Goal: Use online tool/utility: Utilize a website feature to perform a specific function

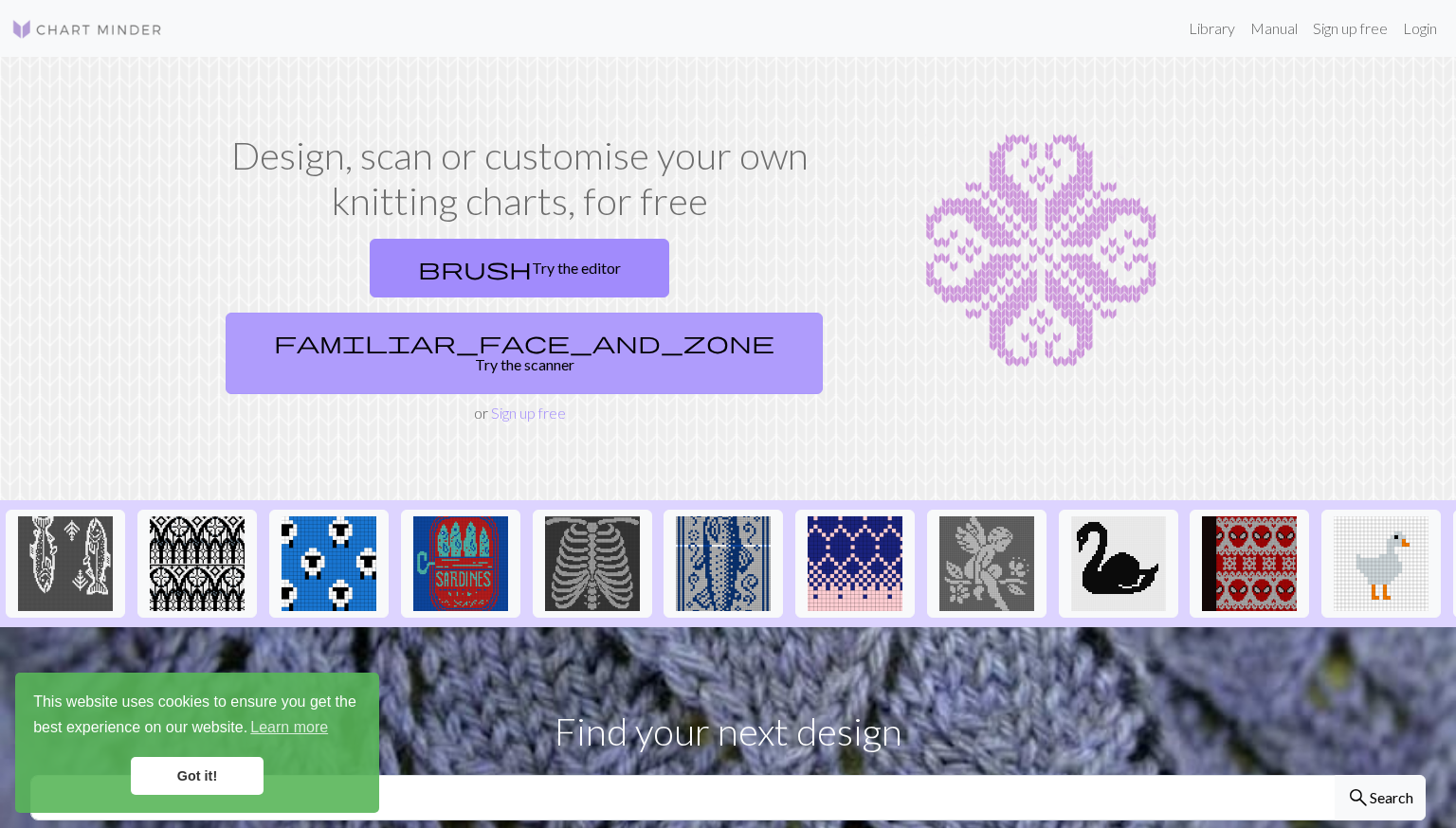
click at [678, 313] on link "familiar_face_and_zone Try the scanner" at bounding box center [524, 353] width 597 height 81
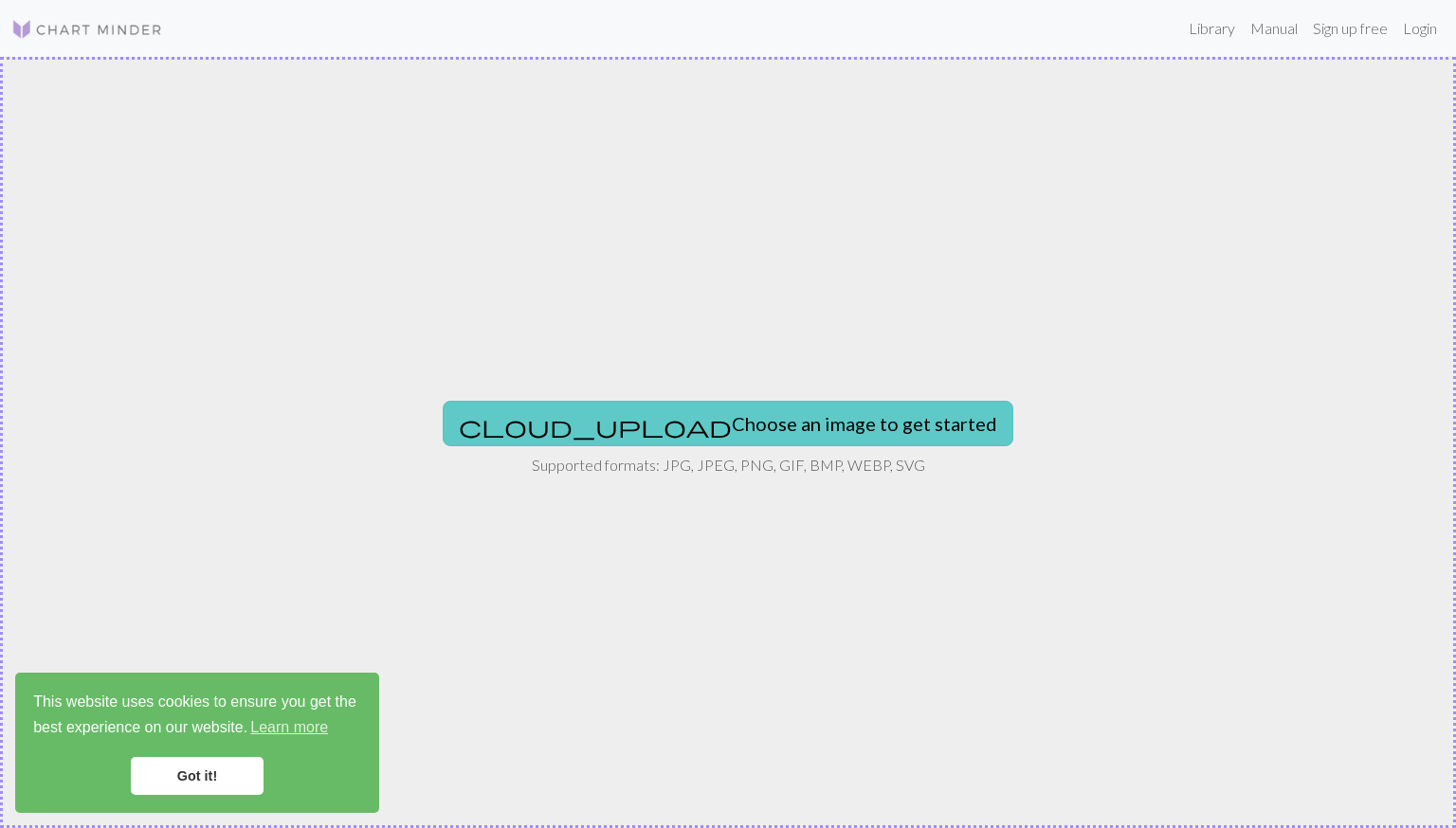
click at [736, 421] on button "cloud_upload Choose an image to get started" at bounding box center [728, 423] width 571 height 45
type input "C:\fakepath\lol.jpg"
click at [601, 418] on span "cloud_upload" at bounding box center [595, 425] width 273 height 26
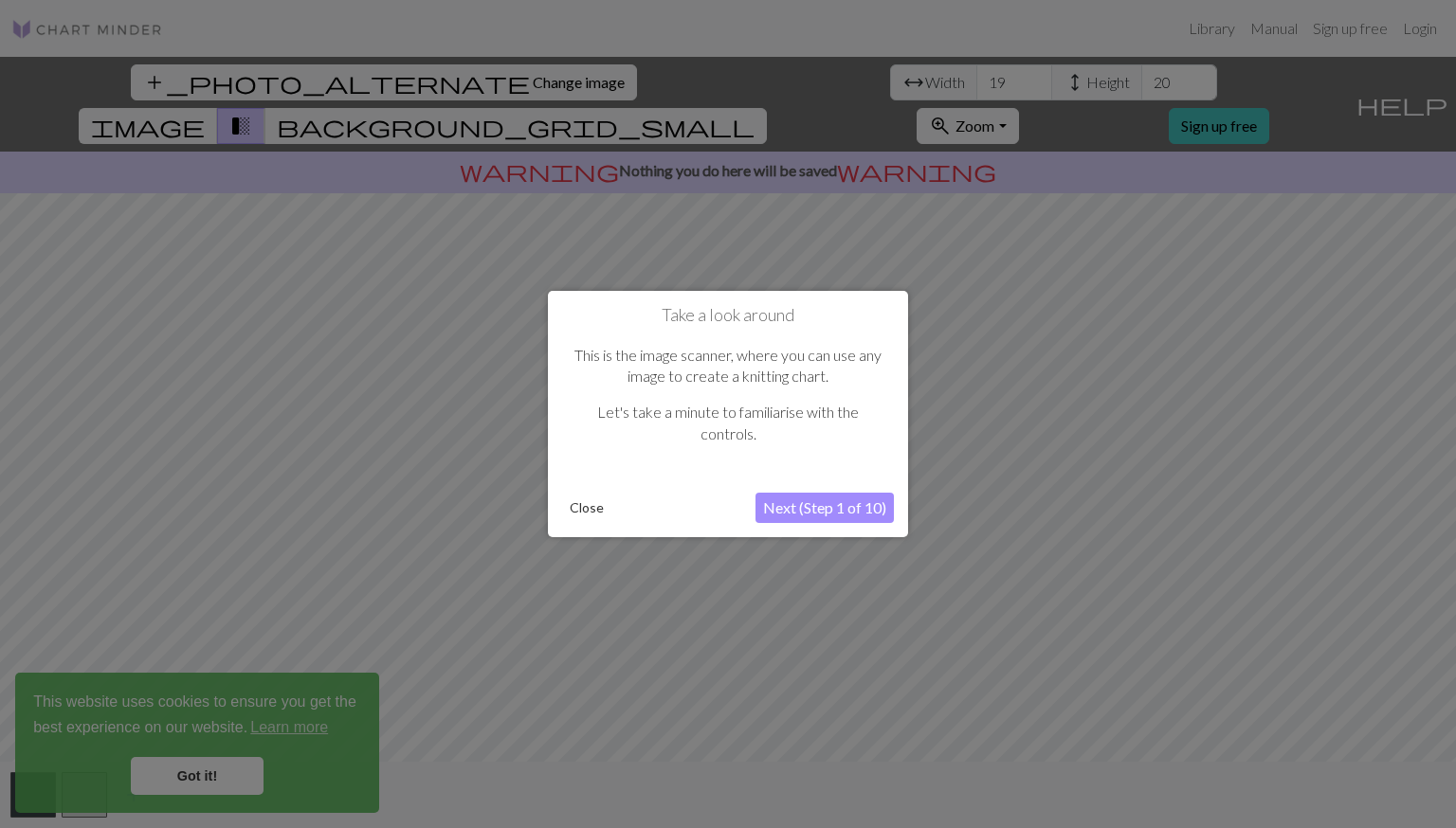
click at [783, 521] on button "Next (Step 1 of 10)" at bounding box center [824, 508] width 138 height 30
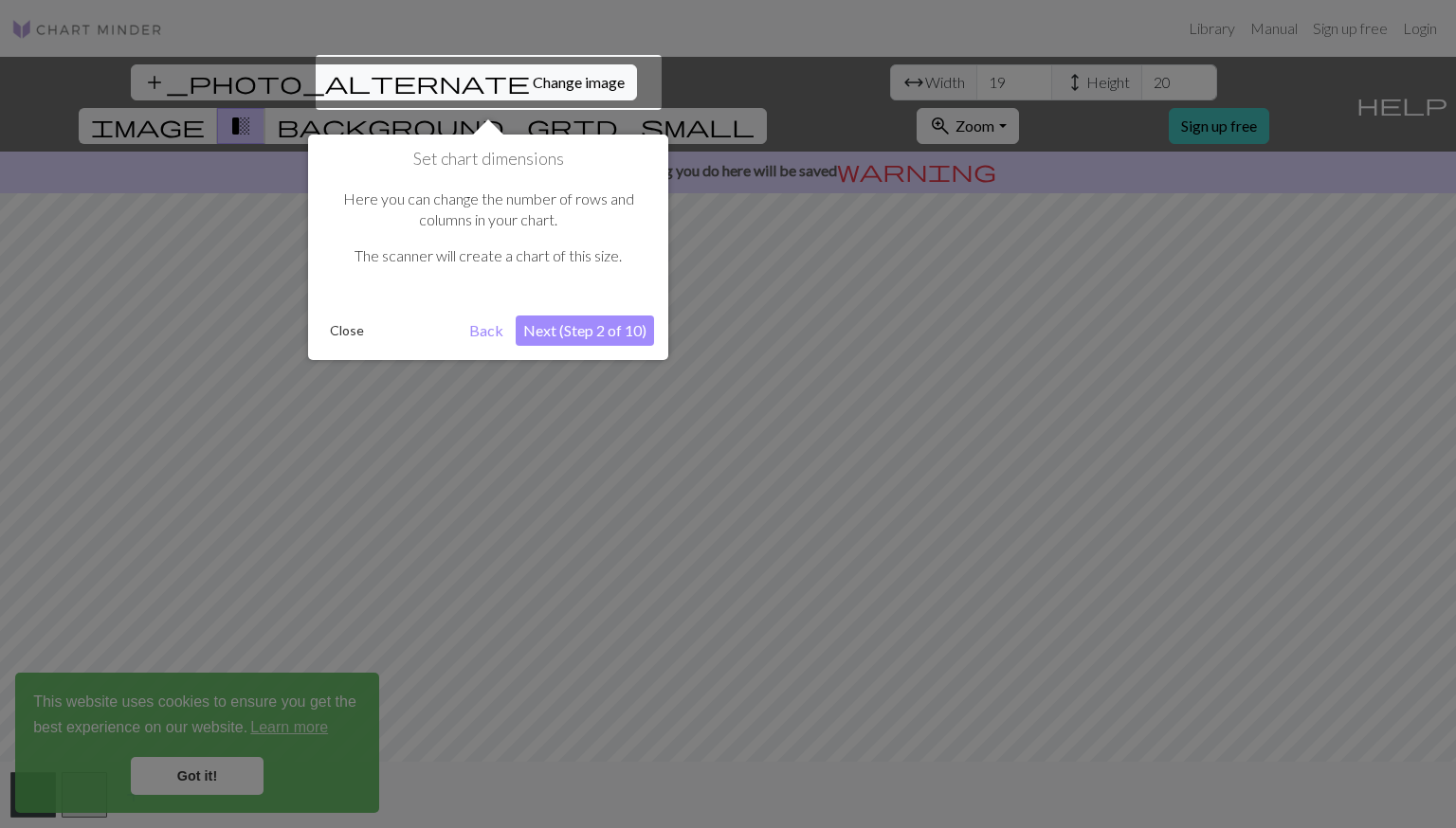
click at [563, 333] on button "Next (Step 2 of 10)" at bounding box center [584, 330] width 138 height 30
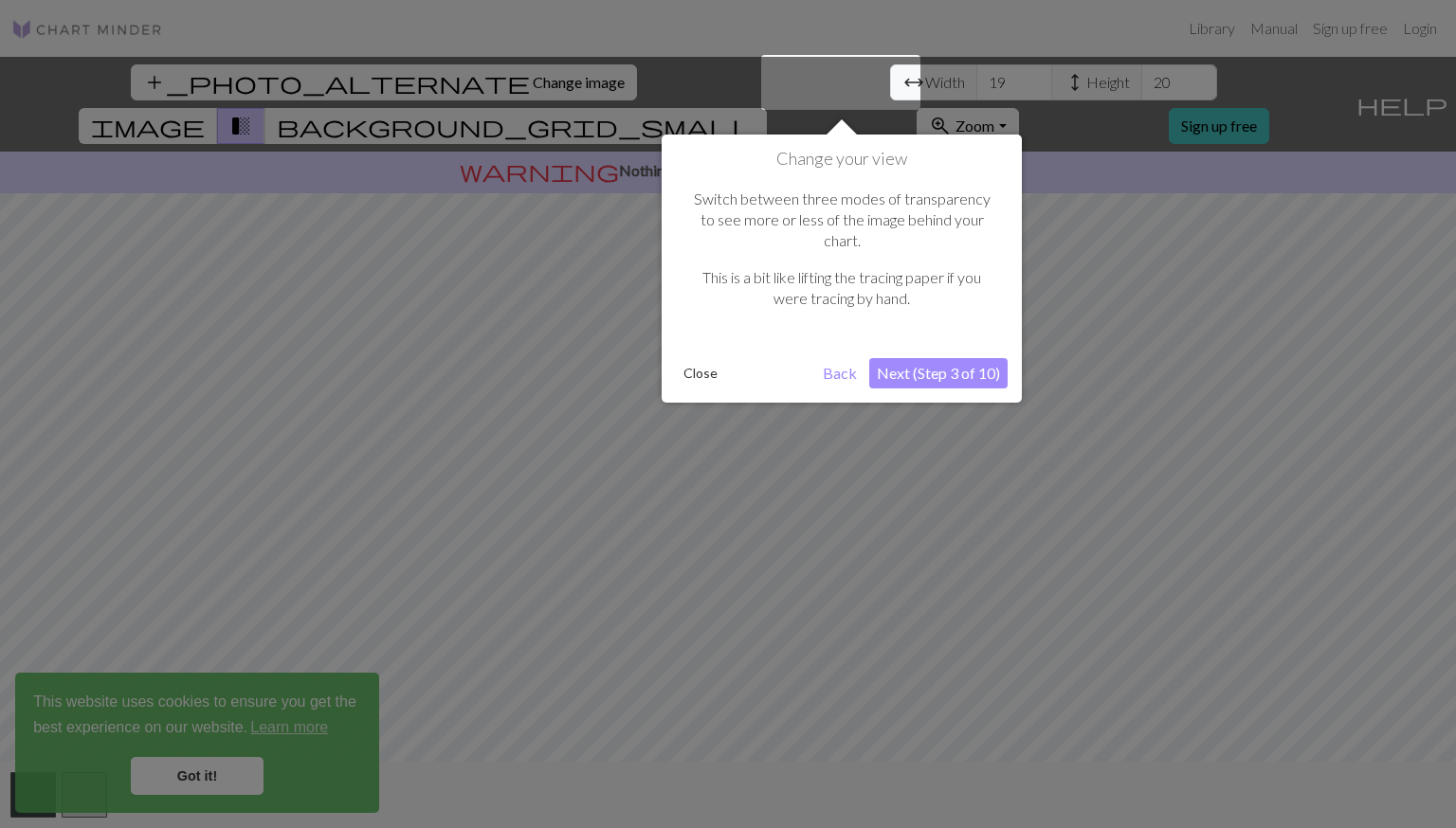
click at [957, 358] on button "Next (Step 3 of 10)" at bounding box center [937, 372] width 138 height 30
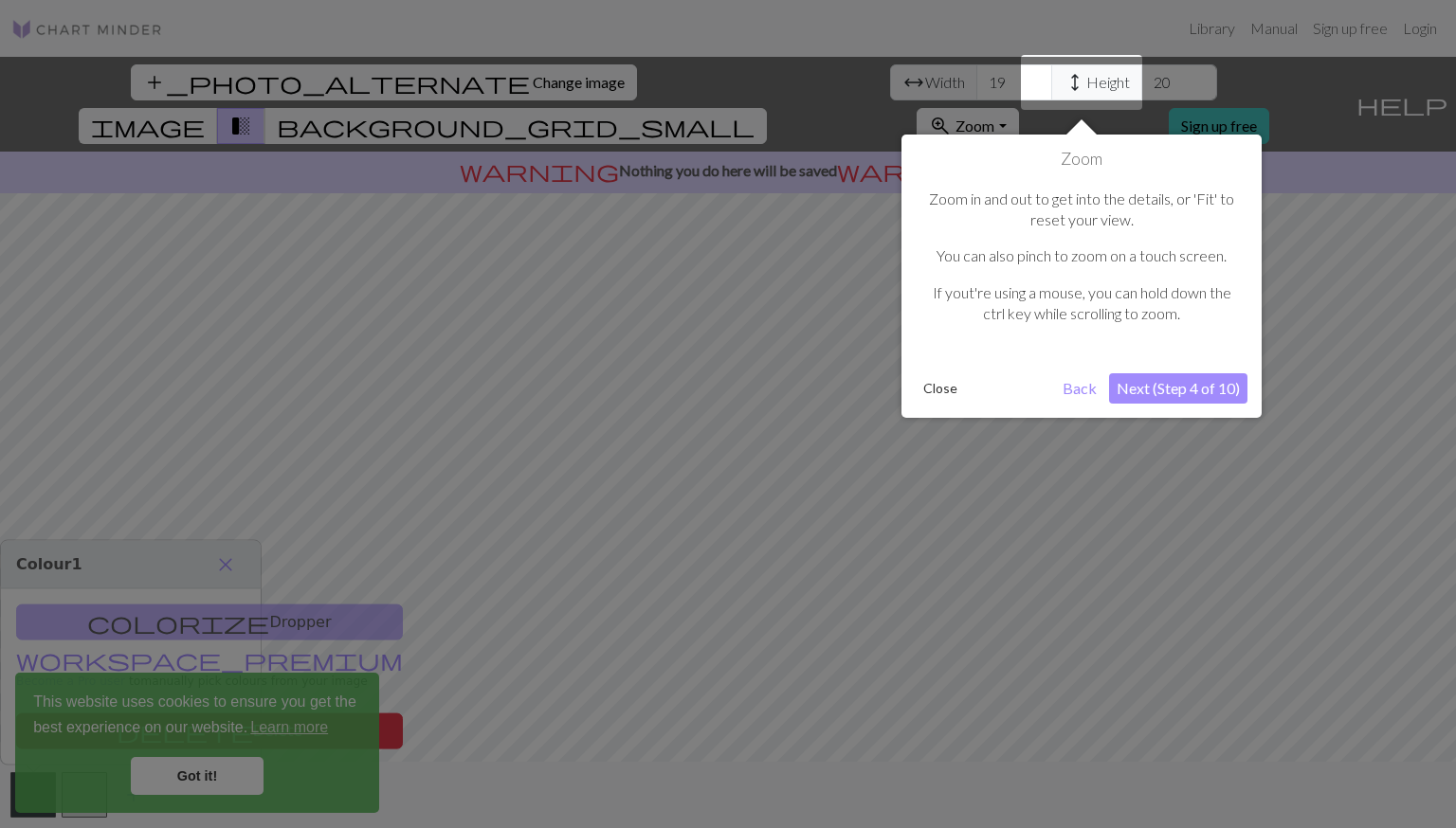
click at [1154, 388] on button "Next (Step 4 of 10)" at bounding box center [1178, 388] width 138 height 30
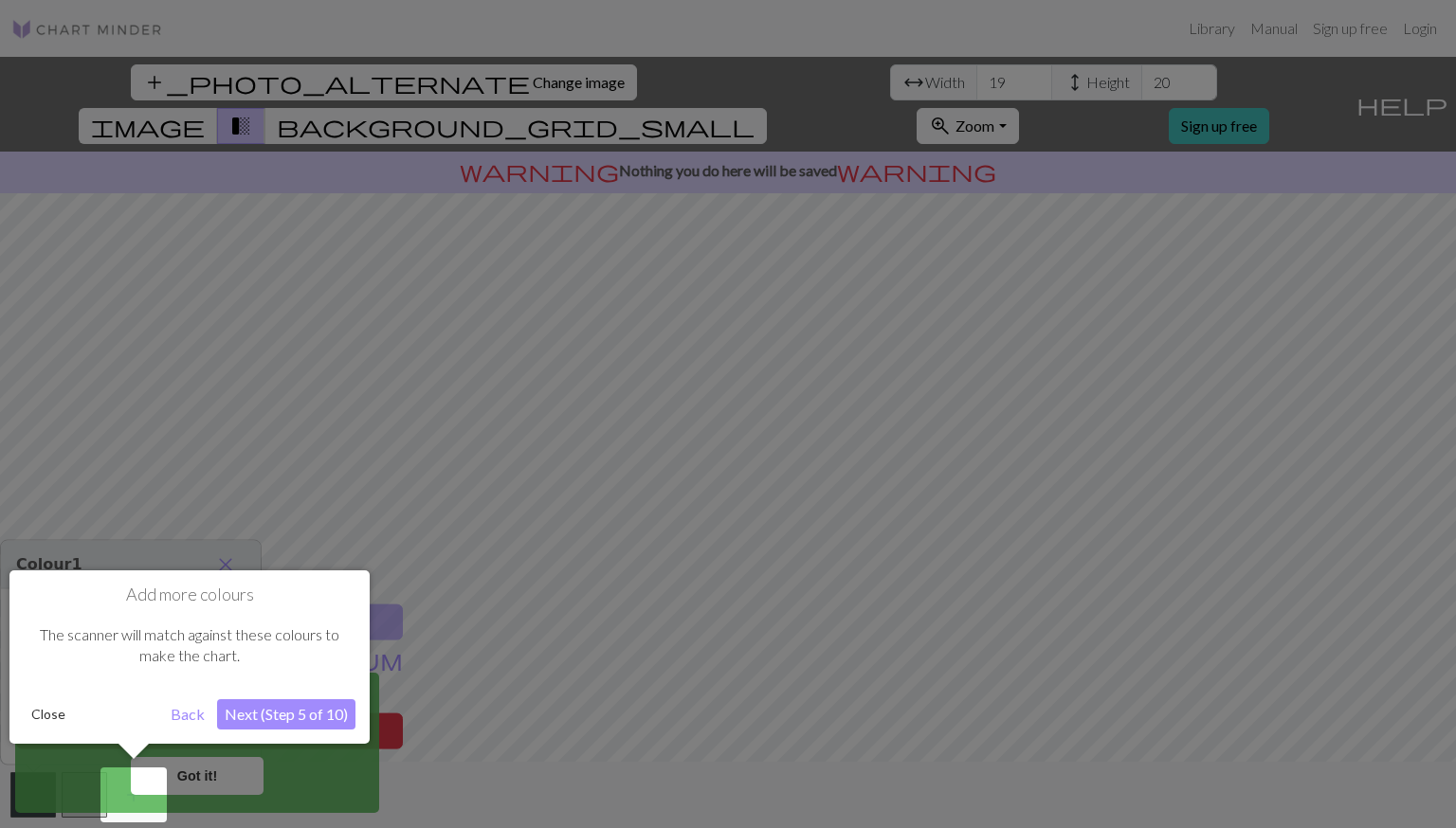
click at [272, 718] on button "Next (Step 5 of 10)" at bounding box center [285, 713] width 138 height 30
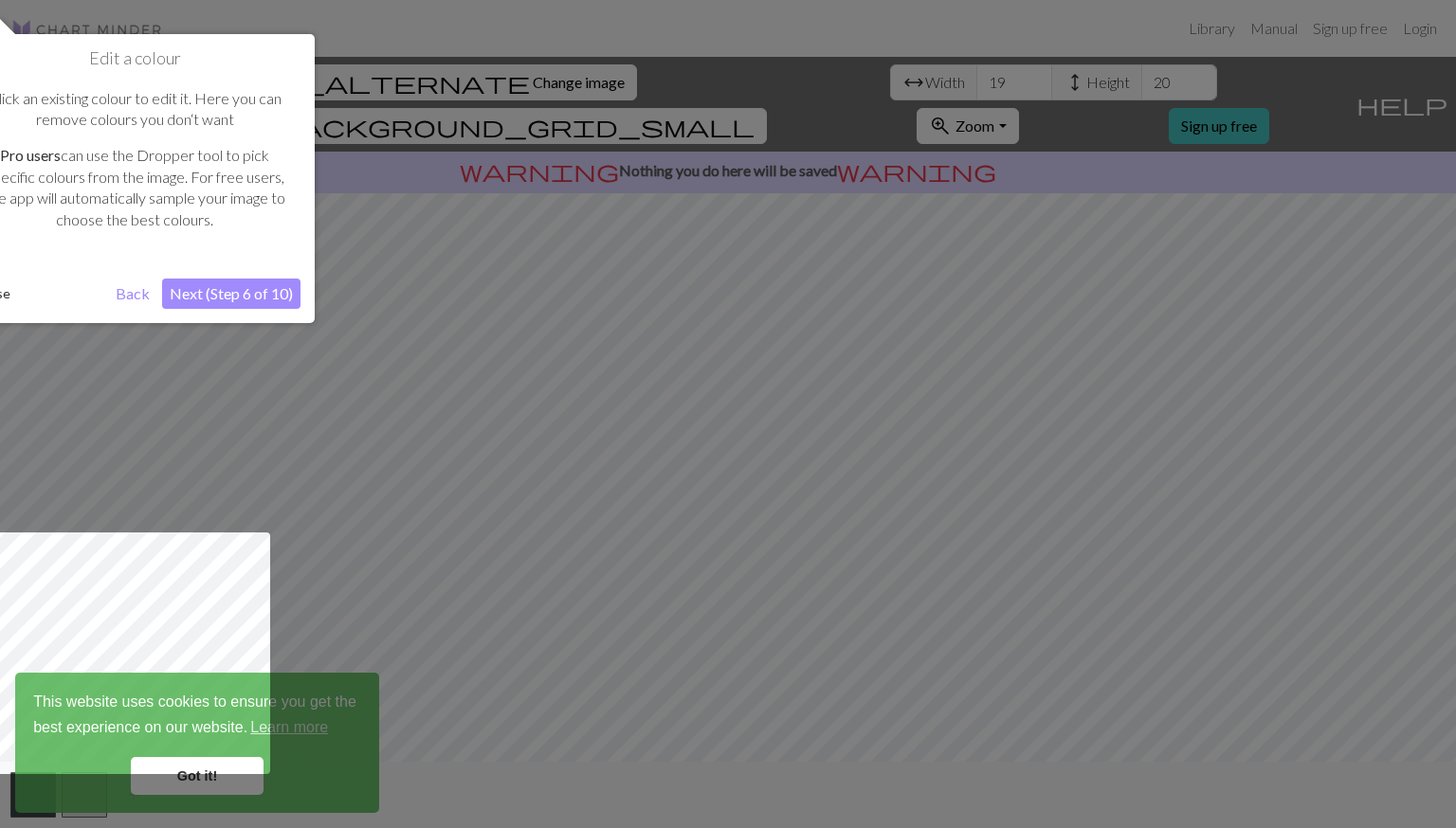
click at [239, 284] on button "Next (Step 6 of 10)" at bounding box center [230, 293] width 138 height 30
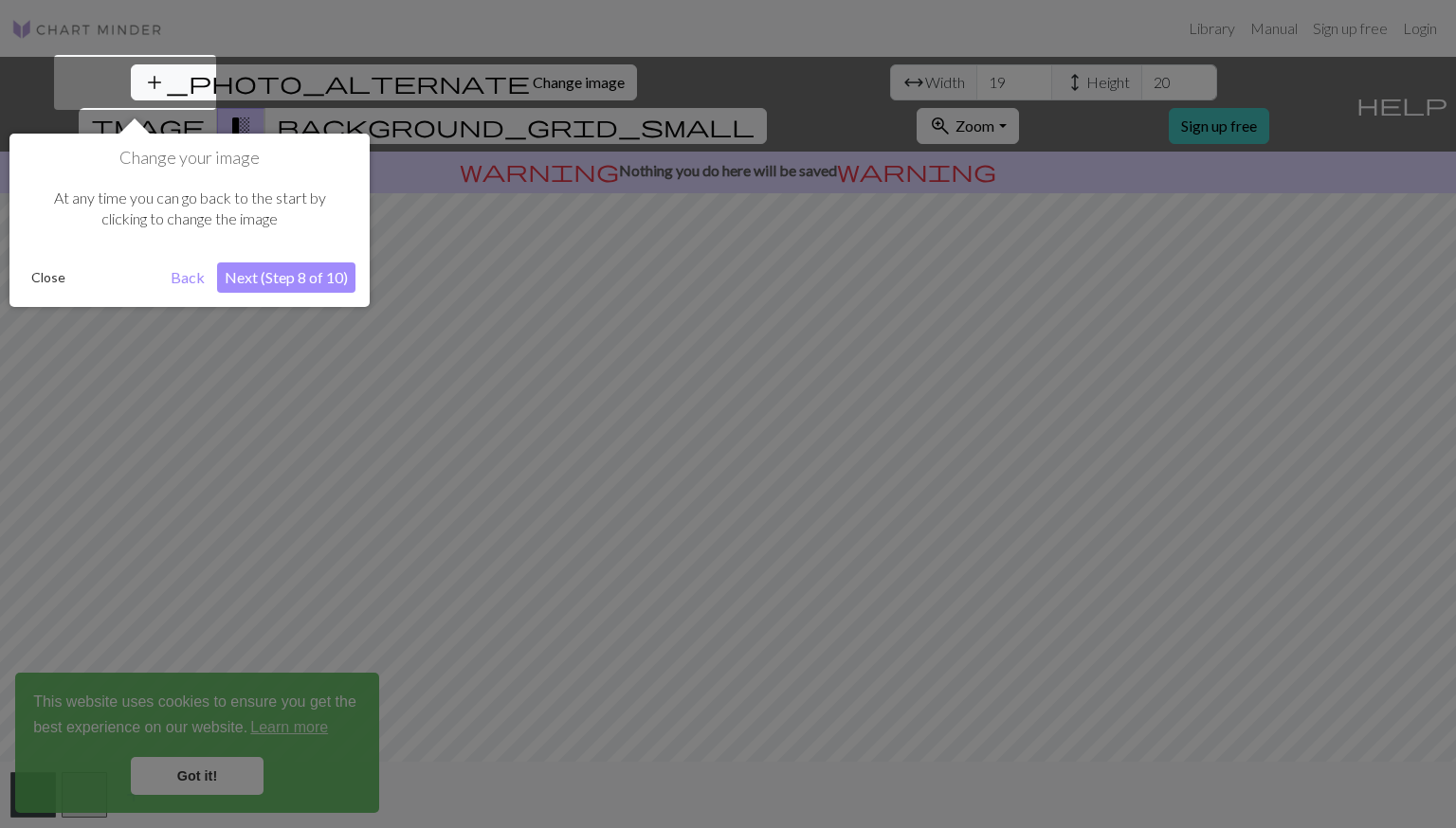
click at [278, 281] on button "Next (Step 8 of 10)" at bounding box center [285, 277] width 138 height 30
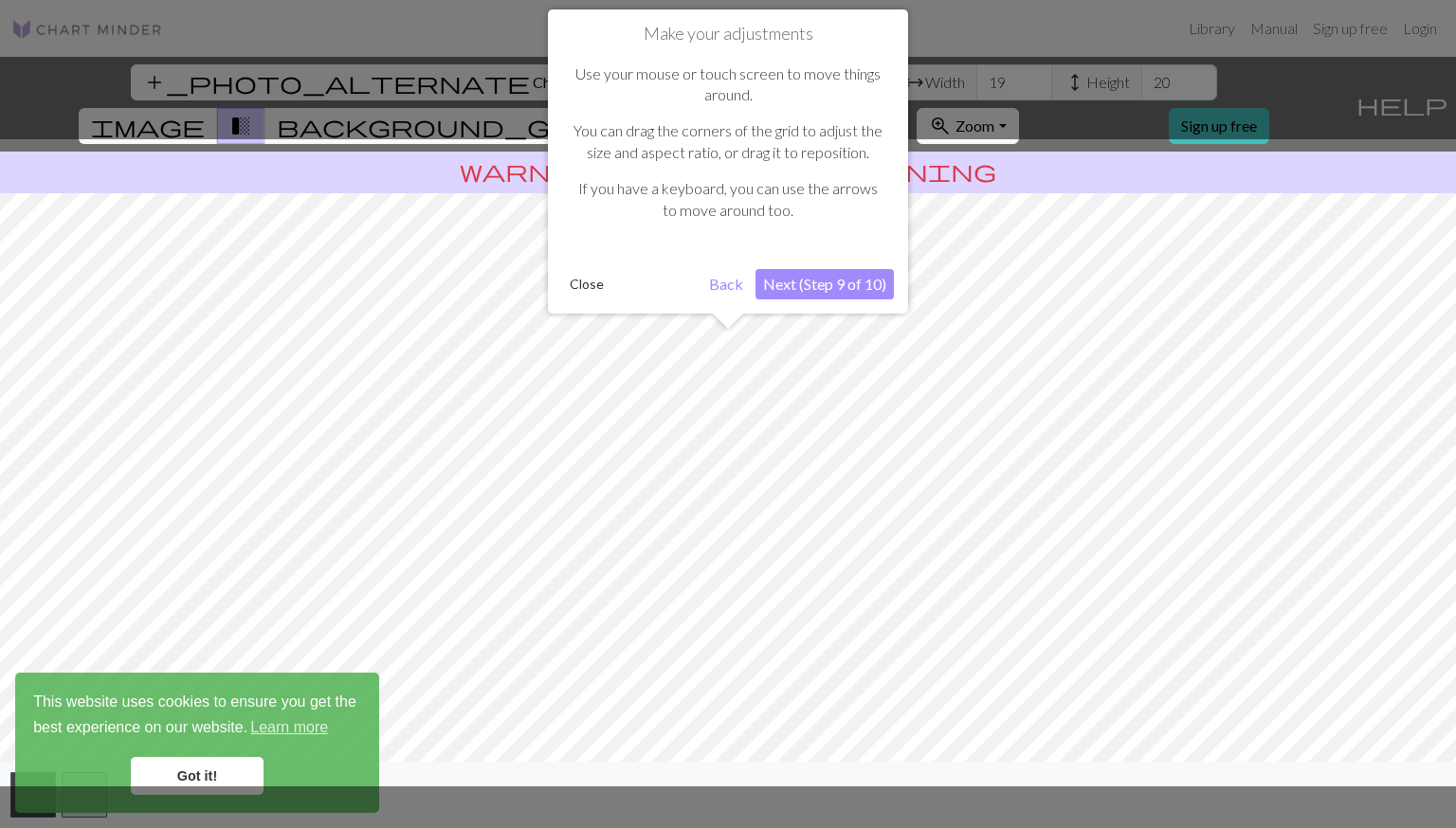
click at [805, 291] on button "Next (Step 9 of 10)" at bounding box center [824, 284] width 138 height 30
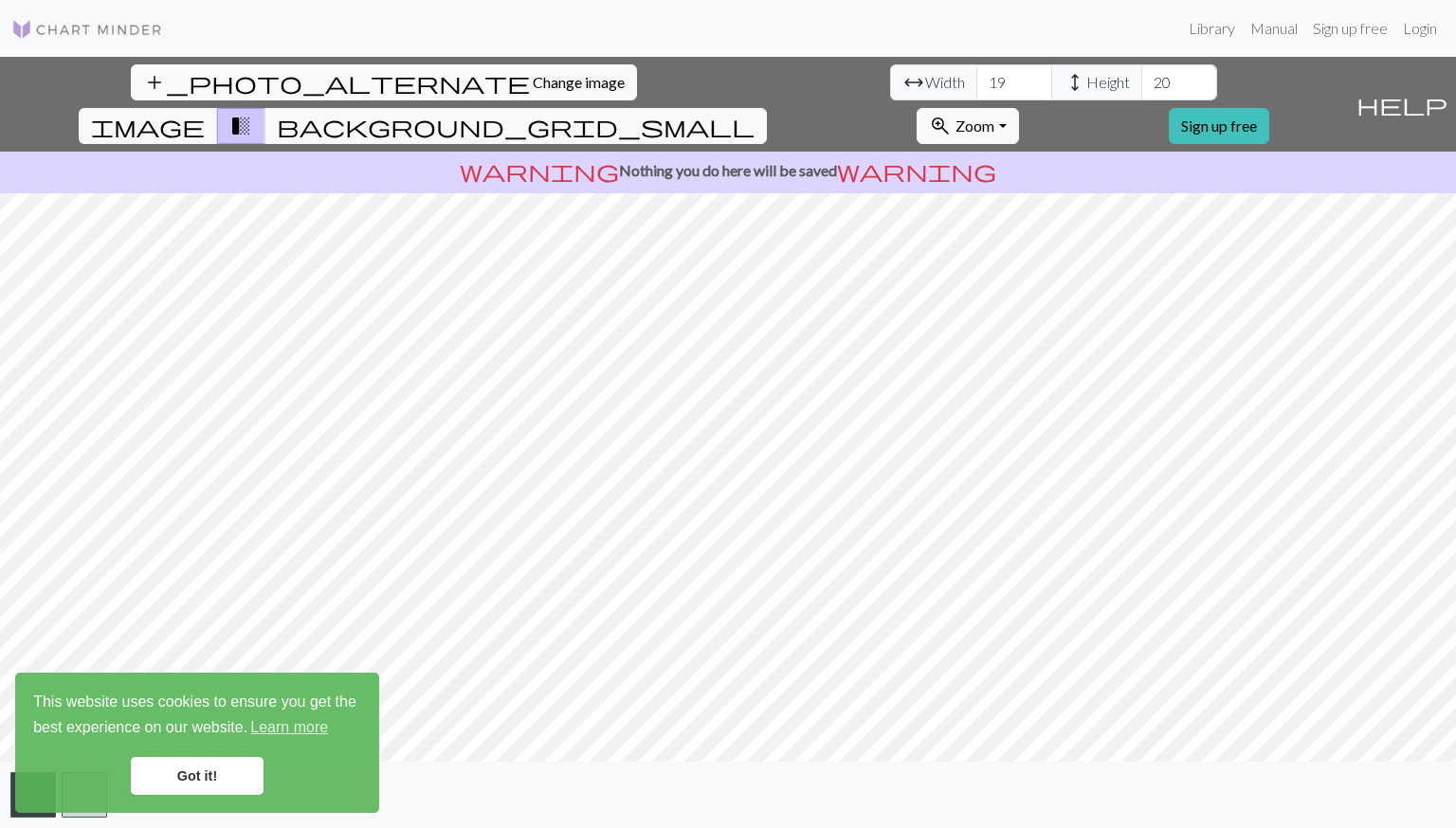
type input "21"
click at [1141, 77] on input "21" at bounding box center [1179, 82] width 75 height 36
click at [977, 76] on input "20" at bounding box center [1014, 82] width 75 height 36
type input "21"
click at [977, 76] on input "21" at bounding box center [1014, 82] width 75 height 36
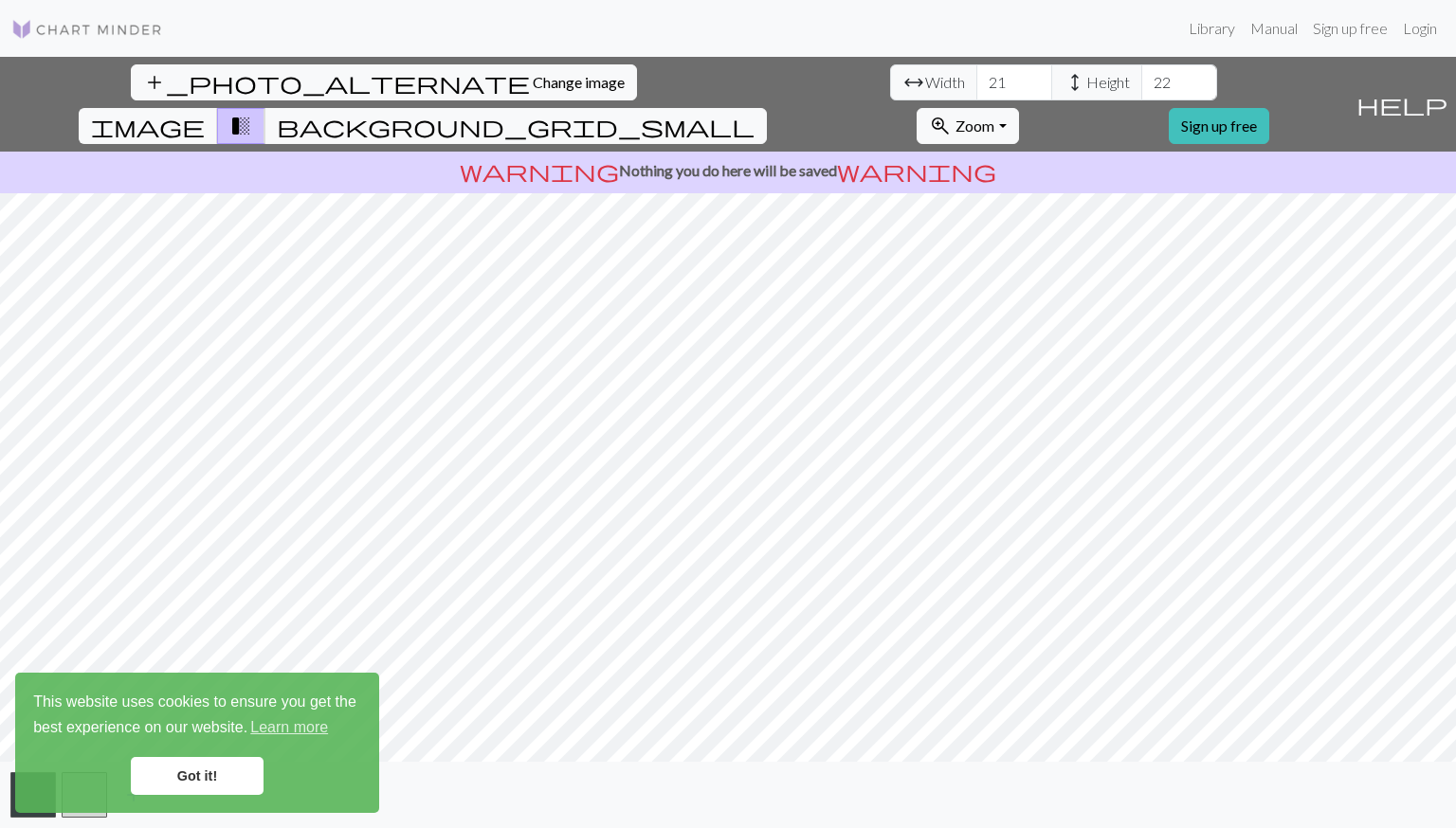
click at [1141, 77] on input "22" at bounding box center [1179, 82] width 75 height 36
click at [1141, 77] on input "23" at bounding box center [1179, 82] width 75 height 36
click at [1141, 77] on input "24" at bounding box center [1179, 82] width 75 height 36
type input "25"
click at [1141, 77] on input "25" at bounding box center [1179, 82] width 75 height 36
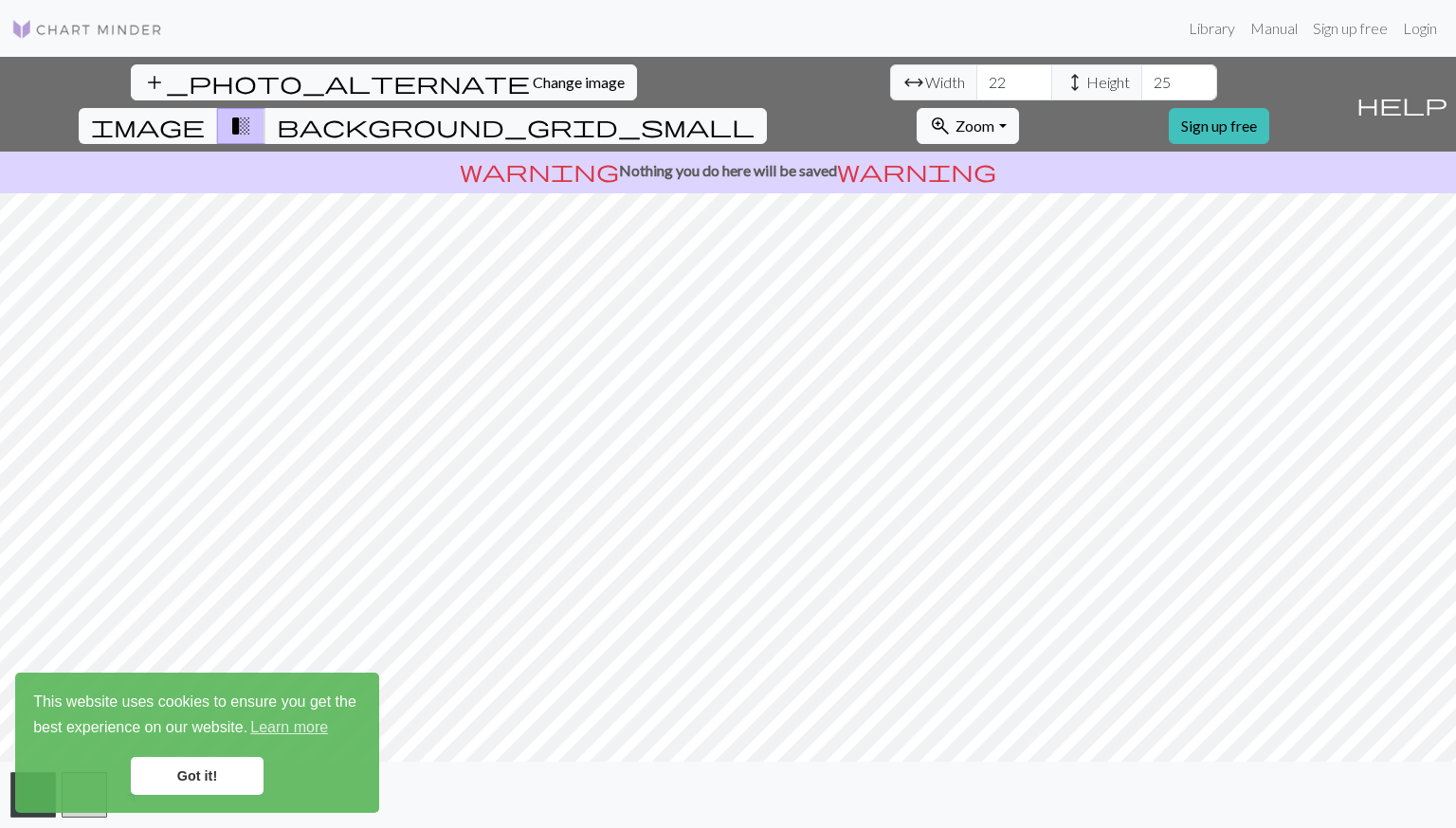
click at [977, 80] on input "22" at bounding box center [1014, 82] width 75 height 36
click at [977, 80] on input "23" at bounding box center [1014, 82] width 75 height 36
click at [977, 80] on input "24" at bounding box center [1014, 82] width 75 height 36
click at [977, 80] on input "25" at bounding box center [1014, 82] width 75 height 36
click at [977, 80] on input "26" at bounding box center [1014, 82] width 75 height 36
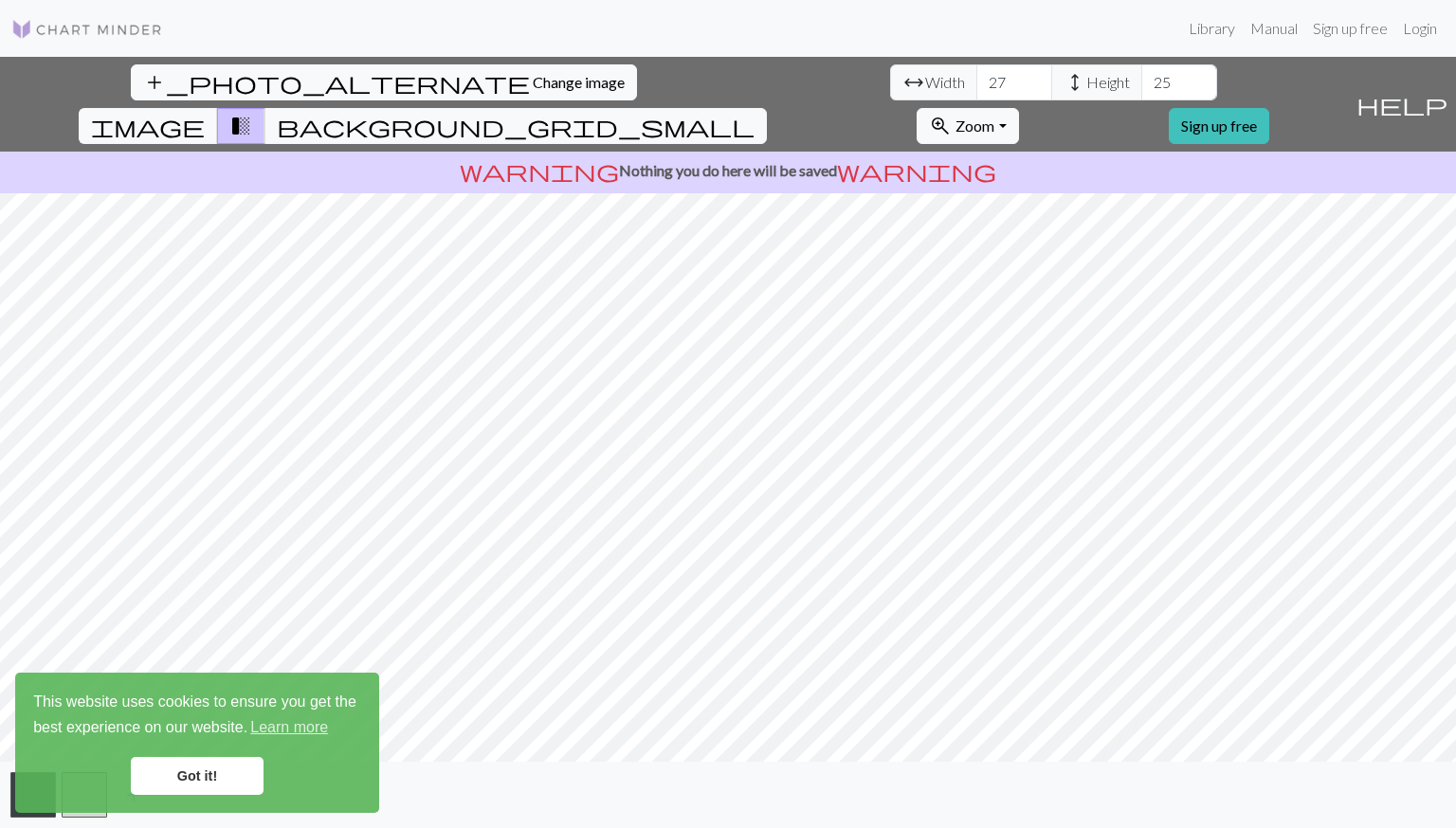
click at [977, 80] on input "27" at bounding box center [1014, 82] width 75 height 36
click at [977, 80] on input "28" at bounding box center [1014, 82] width 75 height 36
click at [977, 80] on input "29" at bounding box center [1014, 82] width 75 height 36
type input "30"
click at [977, 80] on input "30" at bounding box center [1014, 82] width 75 height 36
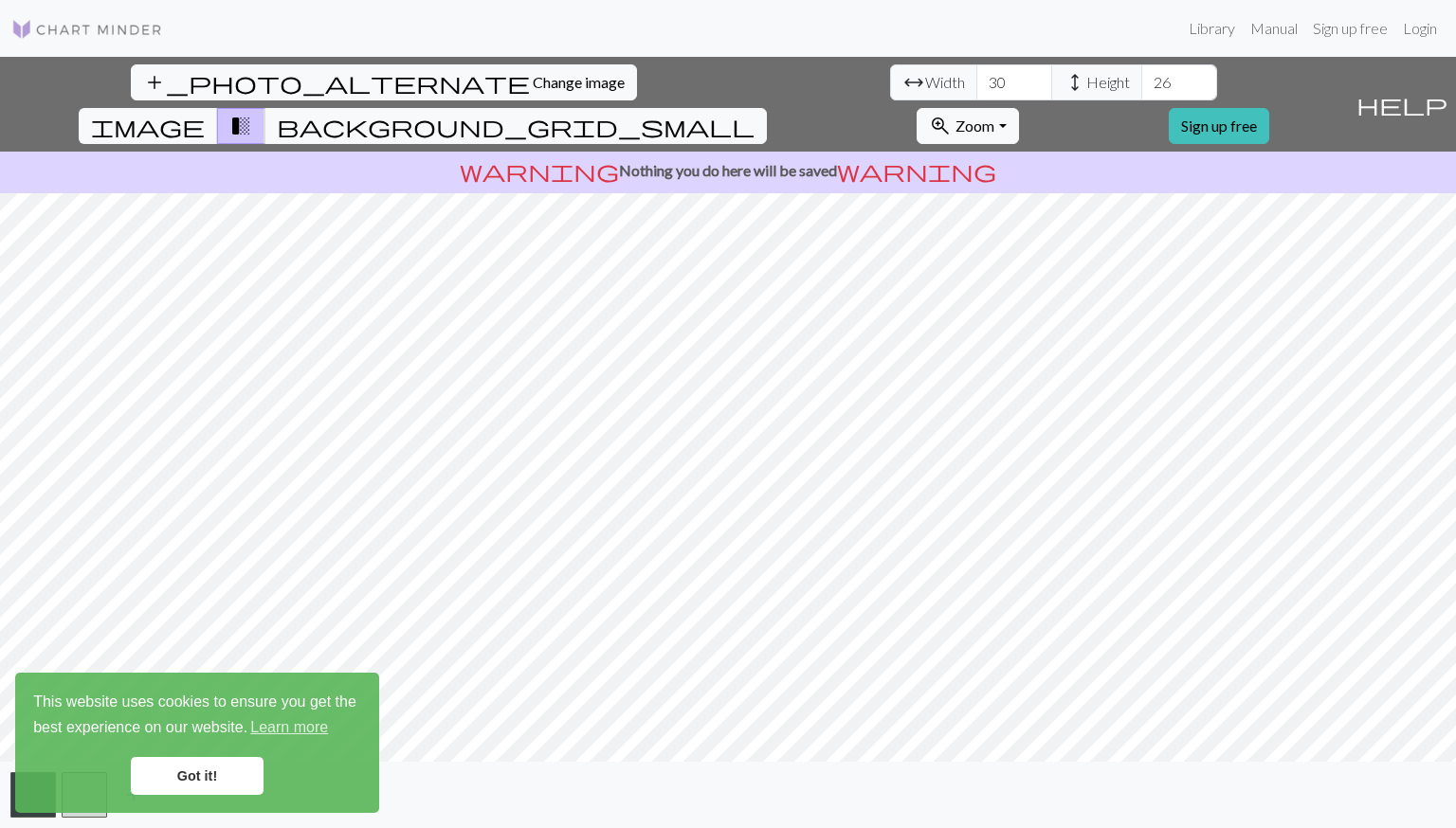
click at [1141, 79] on input "26" at bounding box center [1179, 82] width 75 height 36
click at [1141, 79] on input "27" at bounding box center [1179, 82] width 75 height 36
click at [1141, 79] on input "28" at bounding box center [1179, 82] width 75 height 36
click at [1141, 79] on input "29" at bounding box center [1179, 82] width 75 height 36
click at [1141, 79] on input "30" at bounding box center [1179, 82] width 75 height 36
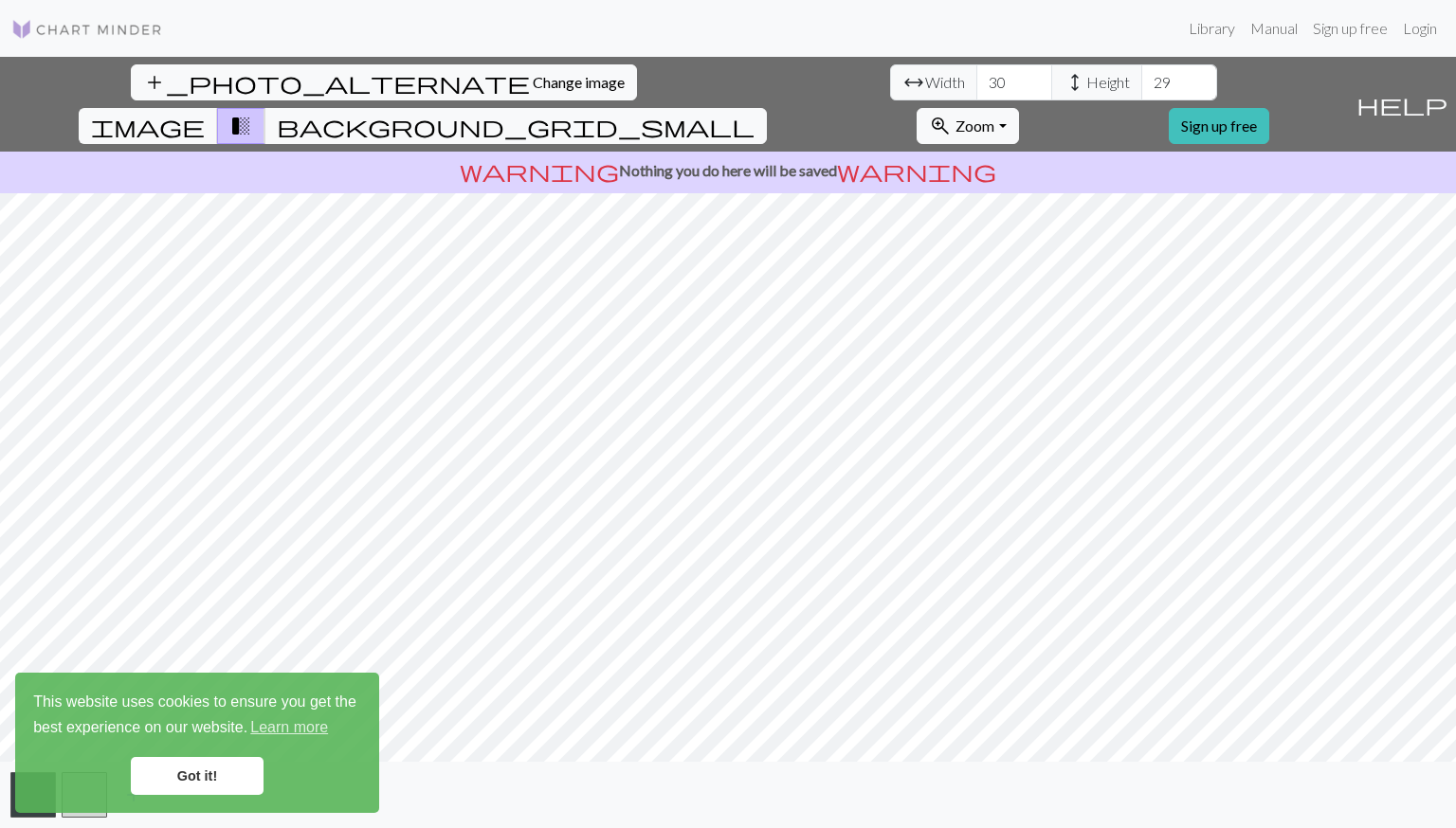
click at [1141, 87] on input "29" at bounding box center [1179, 82] width 75 height 36
type input "30"
click at [1141, 77] on input "30" at bounding box center [1179, 82] width 75 height 36
click at [977, 78] on input "31" at bounding box center [1014, 82] width 75 height 36
click at [977, 78] on input "32" at bounding box center [1014, 82] width 75 height 36
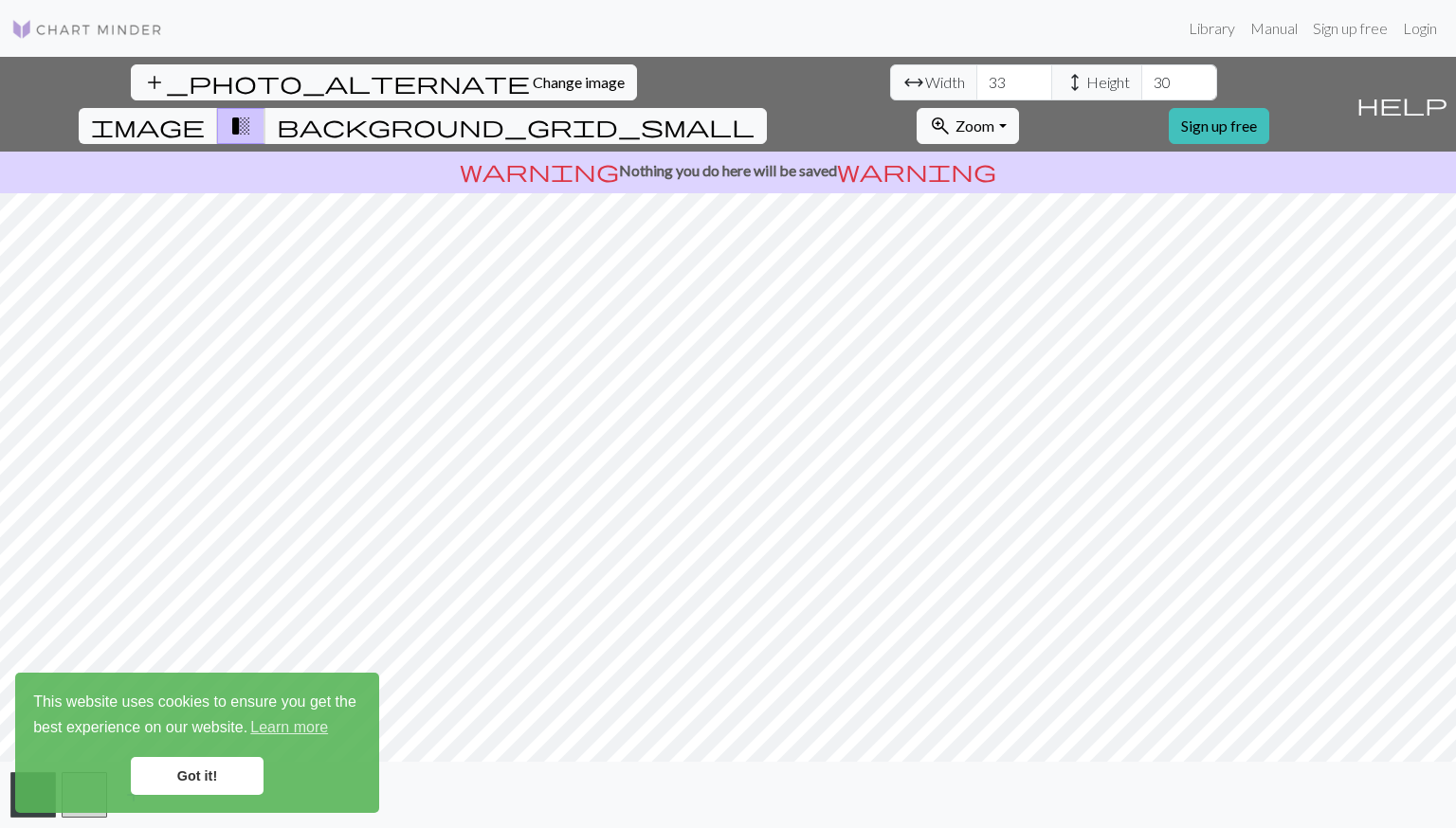
click at [977, 78] on input "33" at bounding box center [1014, 82] width 75 height 36
click at [977, 78] on input "34" at bounding box center [1014, 82] width 75 height 36
type input "35"
click at [977, 78] on input "35" at bounding box center [1014, 82] width 75 height 36
click at [1141, 74] on input "31" at bounding box center [1179, 82] width 75 height 36
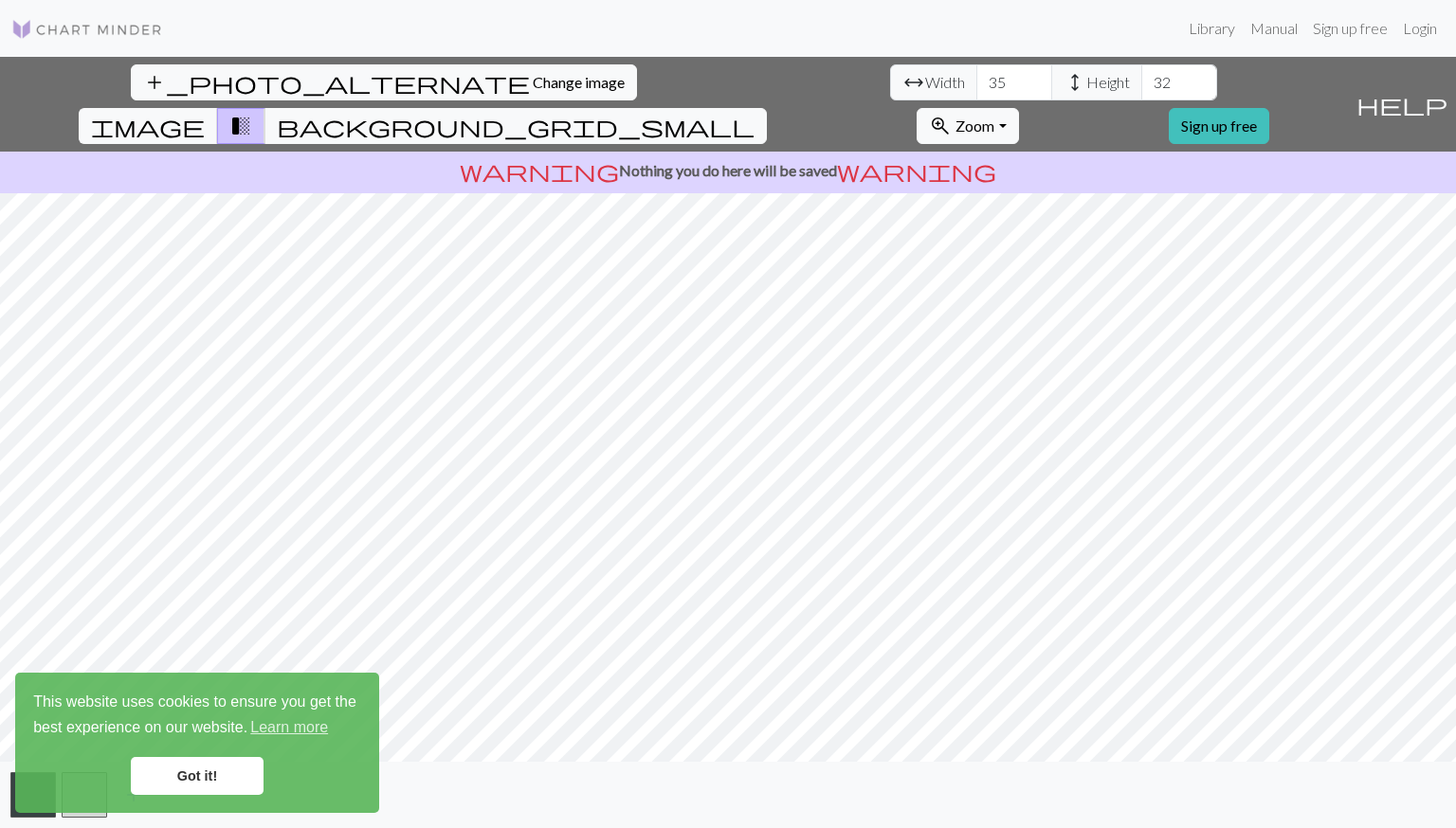
click at [1141, 74] on input "32" at bounding box center [1179, 82] width 75 height 36
click at [1141, 76] on input "33" at bounding box center [1179, 82] width 75 height 36
click at [1141, 76] on input "34" at bounding box center [1179, 82] width 75 height 36
click at [1141, 76] on input "35" at bounding box center [1179, 82] width 75 height 36
click at [1141, 82] on input "34" at bounding box center [1179, 82] width 75 height 36
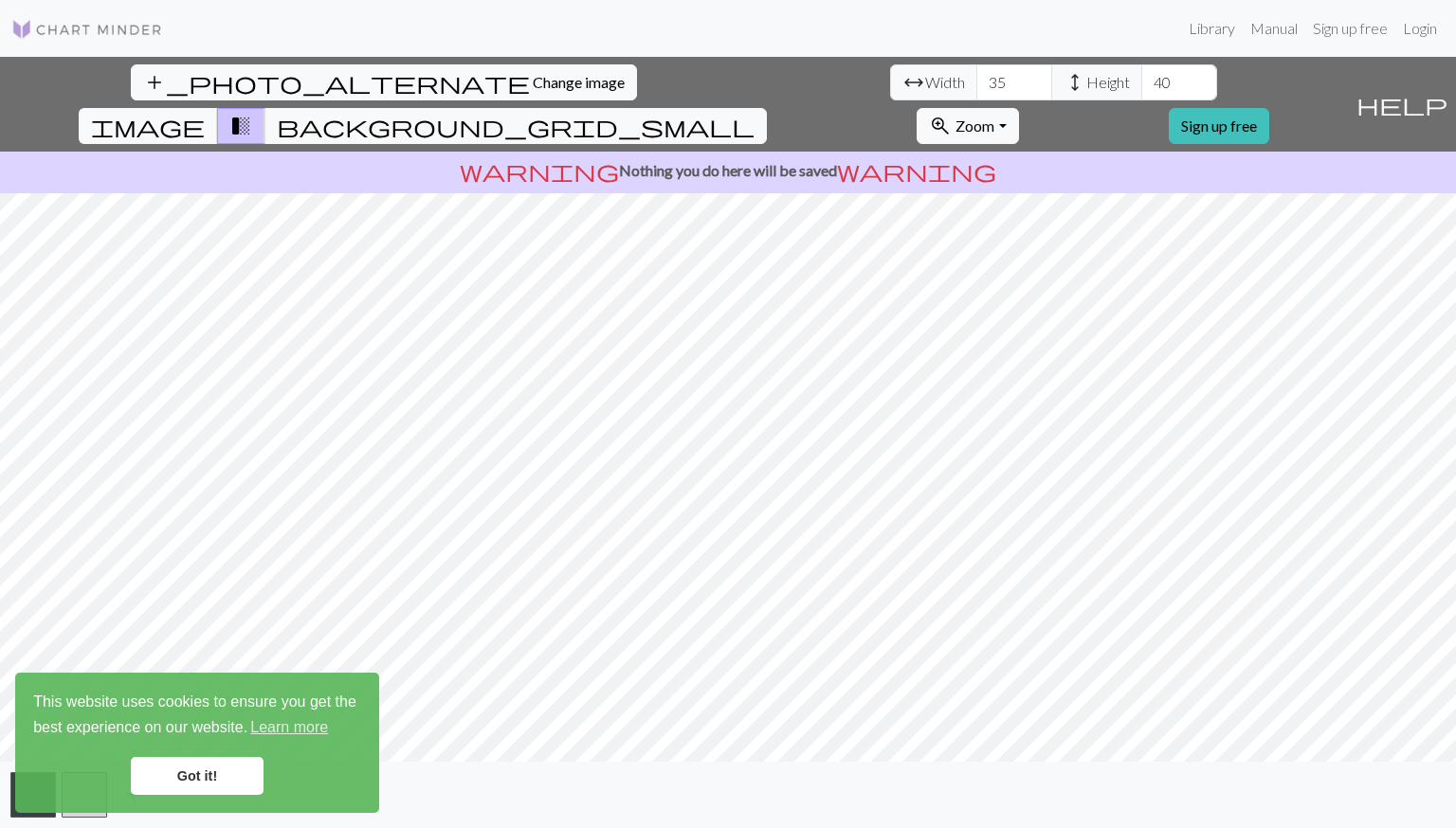
type input "41"
click at [1141, 80] on input "41" at bounding box center [1179, 82] width 75 height 36
click at [977, 78] on input "42" at bounding box center [1014, 82] width 75 height 36
click at [977, 78] on input "43" at bounding box center [1014, 82] width 75 height 36
click at [977, 78] on input "44" at bounding box center [1014, 82] width 75 height 36
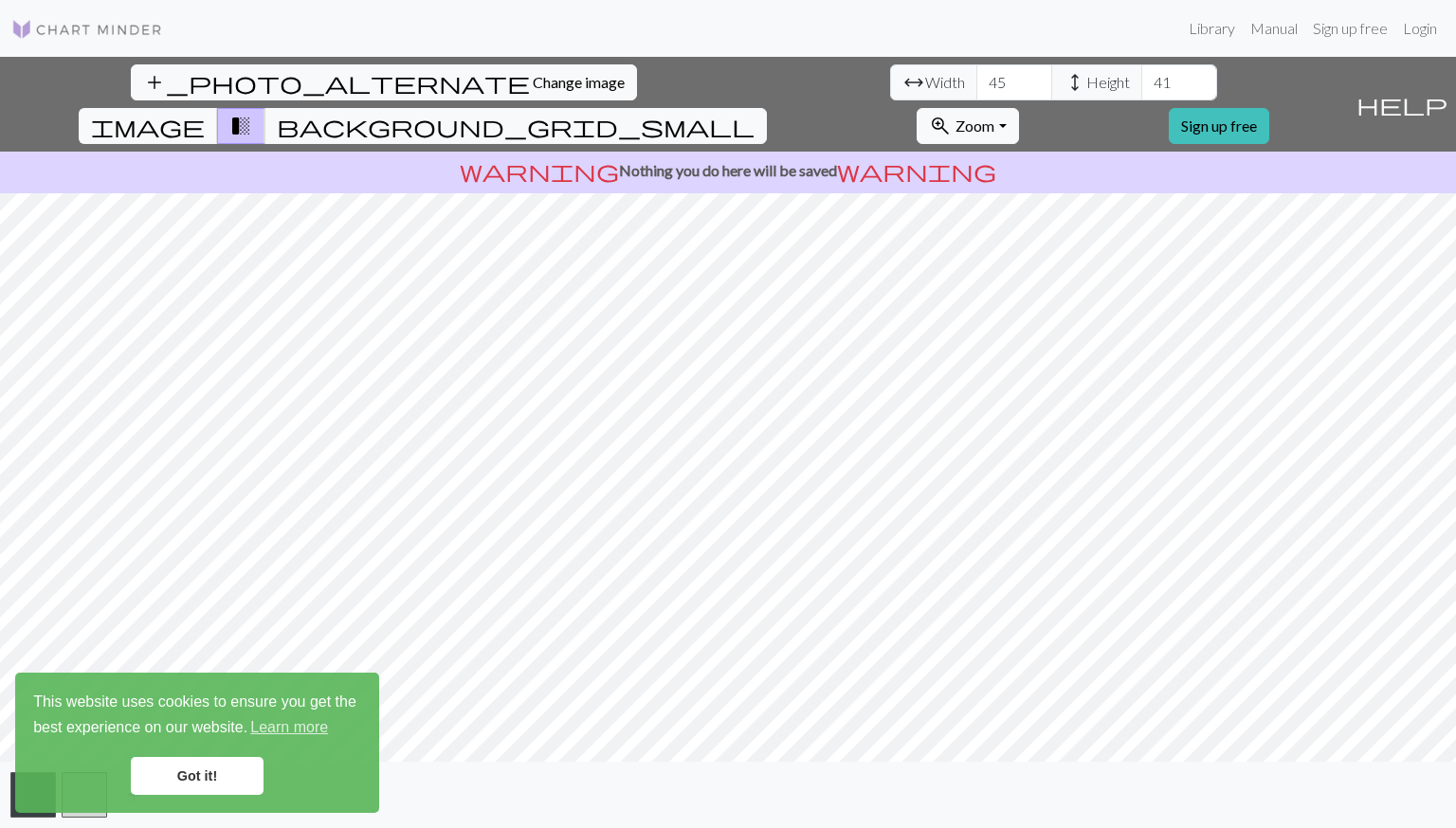
type input "45"
click at [977, 78] on input "45" at bounding box center [1014, 82] width 75 height 36
click at [1141, 81] on input "44" at bounding box center [1179, 82] width 75 height 36
type input "45"
click at [1141, 81] on input "45" at bounding box center [1179, 82] width 75 height 36
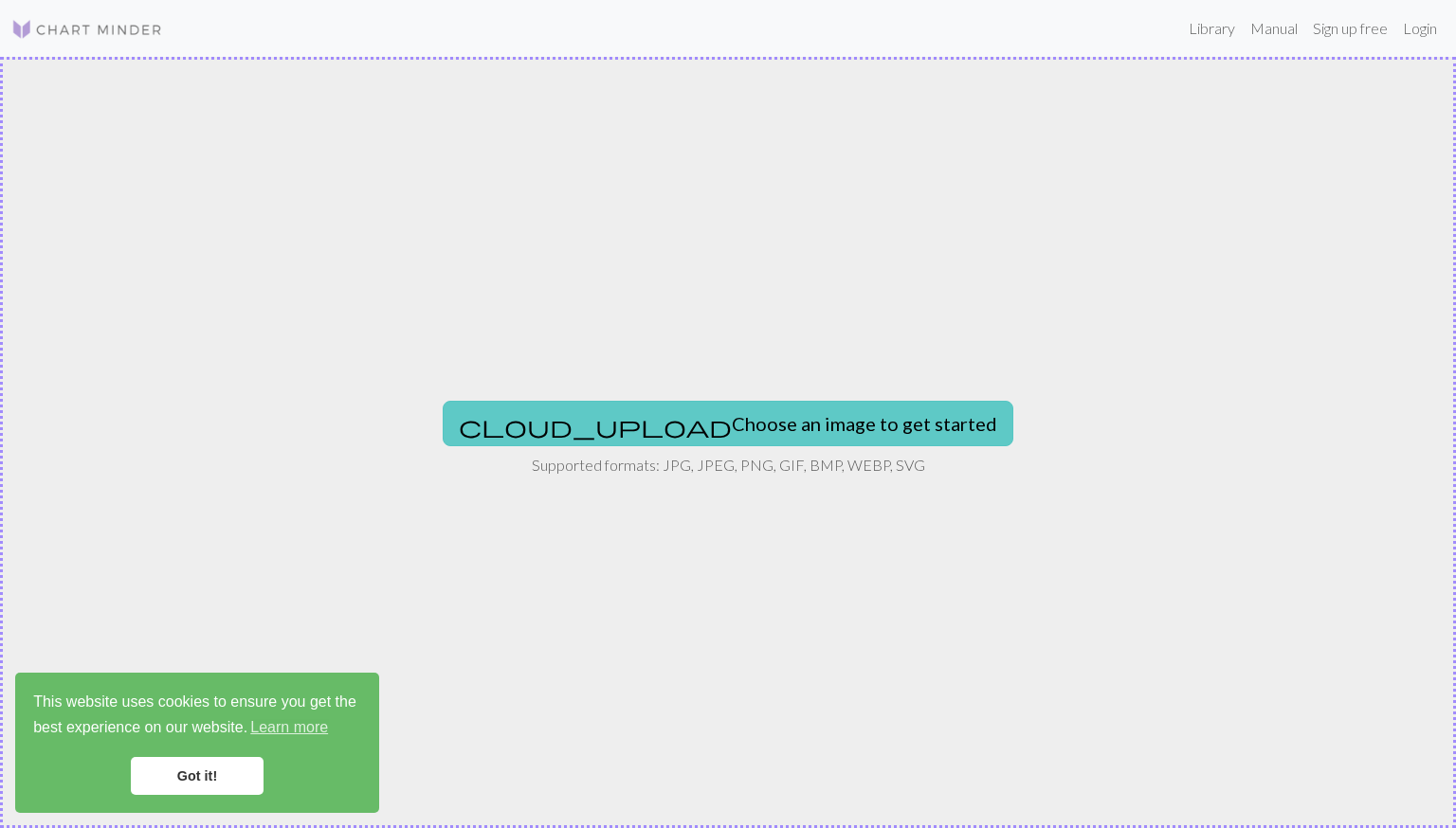
click at [699, 414] on button "cloud_upload Choose an image to get started" at bounding box center [728, 423] width 571 height 45
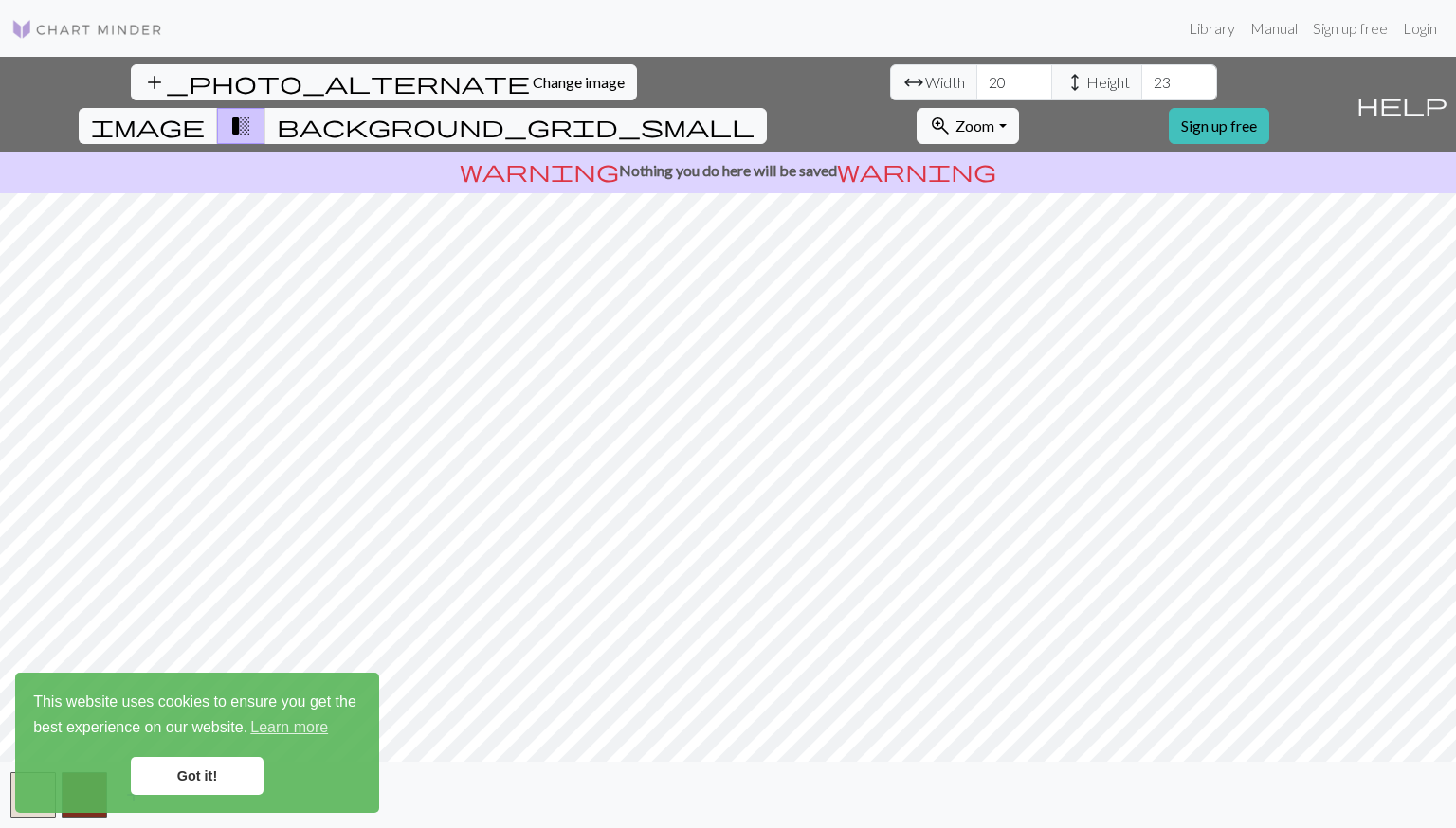
click at [1141, 77] on input "23" at bounding box center [1179, 82] width 75 height 36
click at [1141, 77] on input "24" at bounding box center [1179, 82] width 75 height 36
click at [1141, 77] on input "25" at bounding box center [1179, 82] width 75 height 36
type input "26"
click at [1141, 77] on input "26" at bounding box center [1179, 82] width 75 height 36
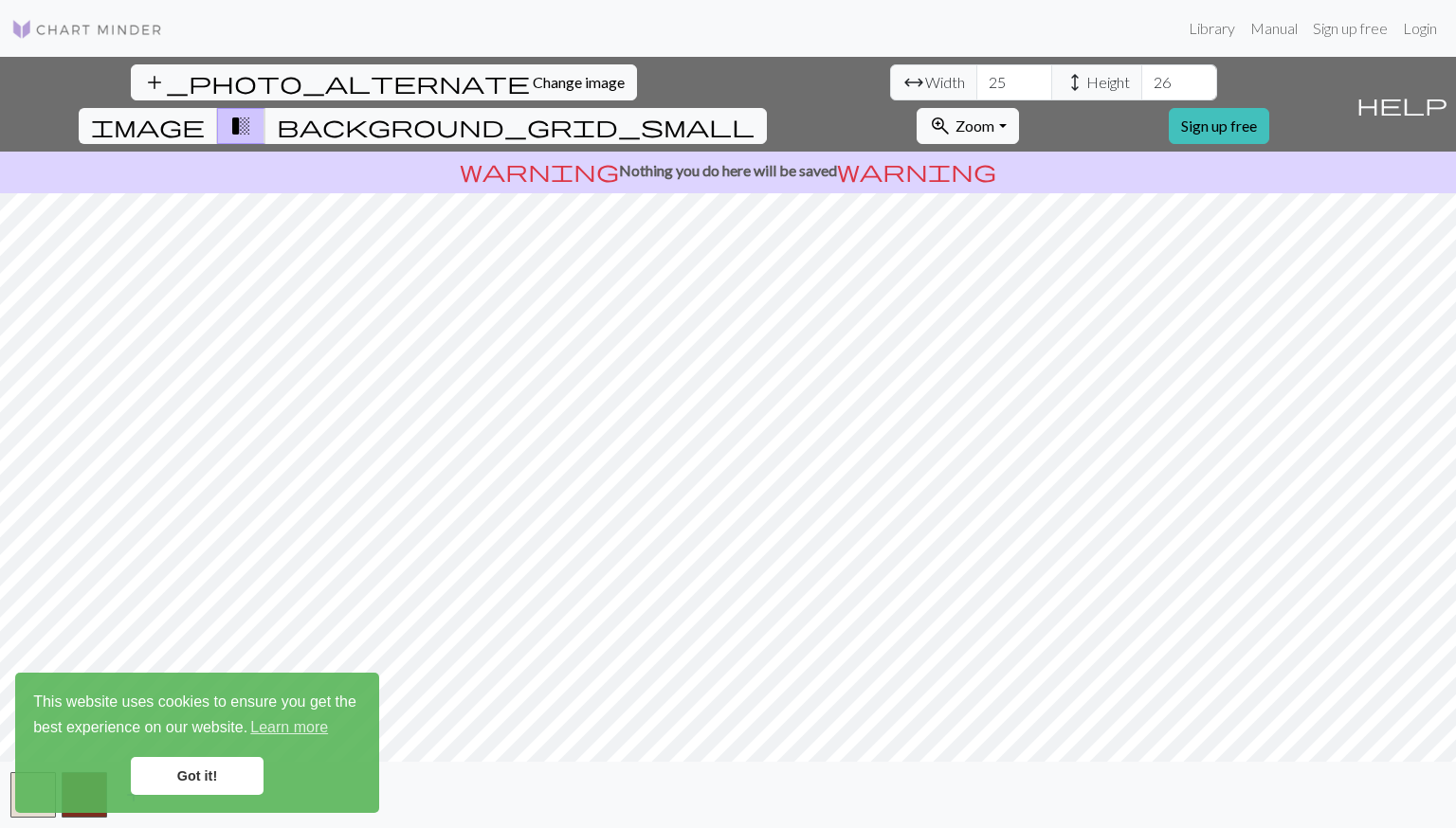
type input "25"
click at [977, 80] on input "25" at bounding box center [1014, 82] width 75 height 36
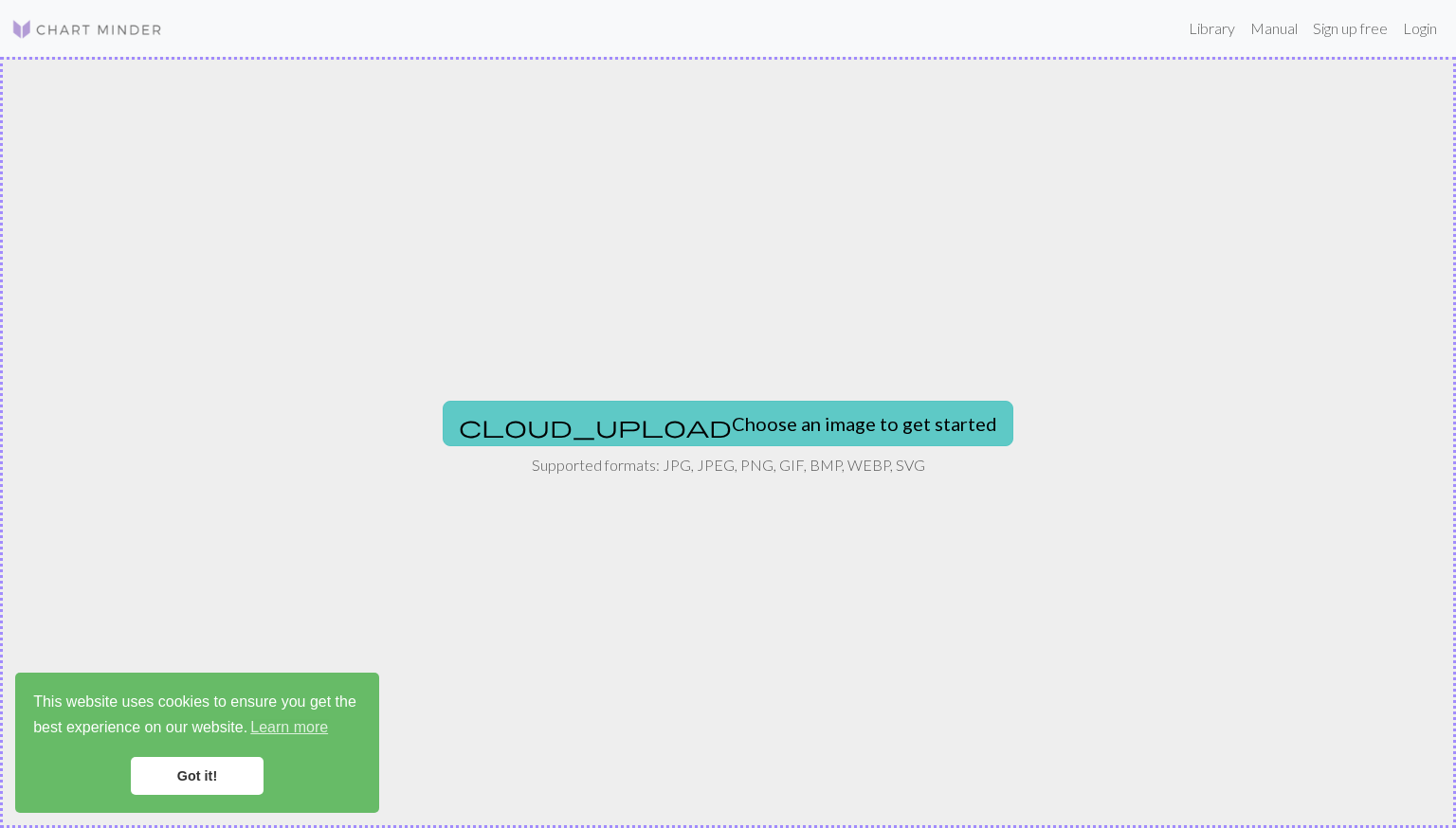
click at [759, 417] on button "cloud_upload Choose an image to get started" at bounding box center [728, 423] width 571 height 45
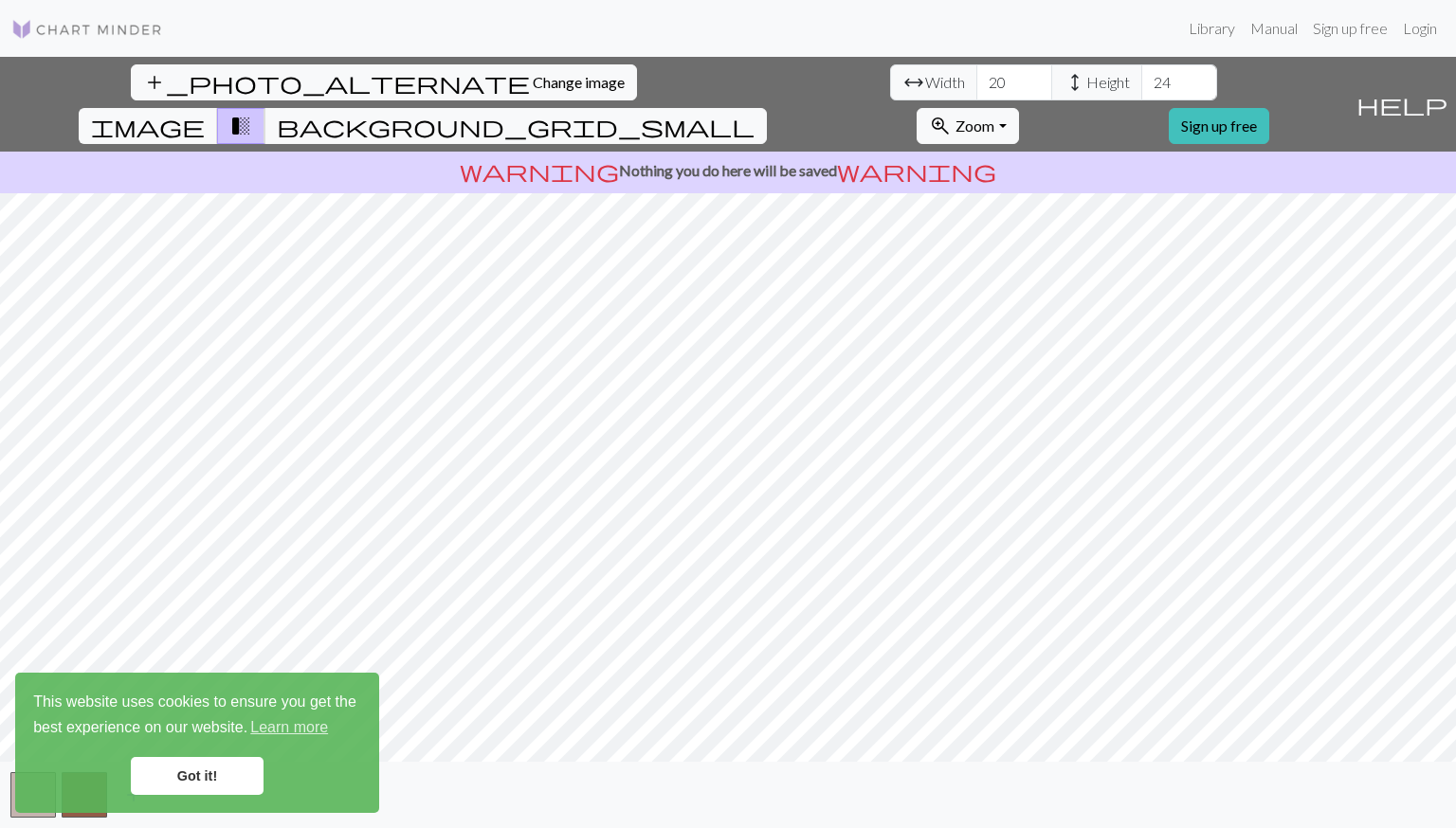
click at [1141, 76] on input "24" at bounding box center [1179, 82] width 75 height 36
click at [205, 113] on span "image" at bounding box center [148, 125] width 114 height 26
click at [754, 113] on span "background_grid_small" at bounding box center [515, 125] width 477 height 26
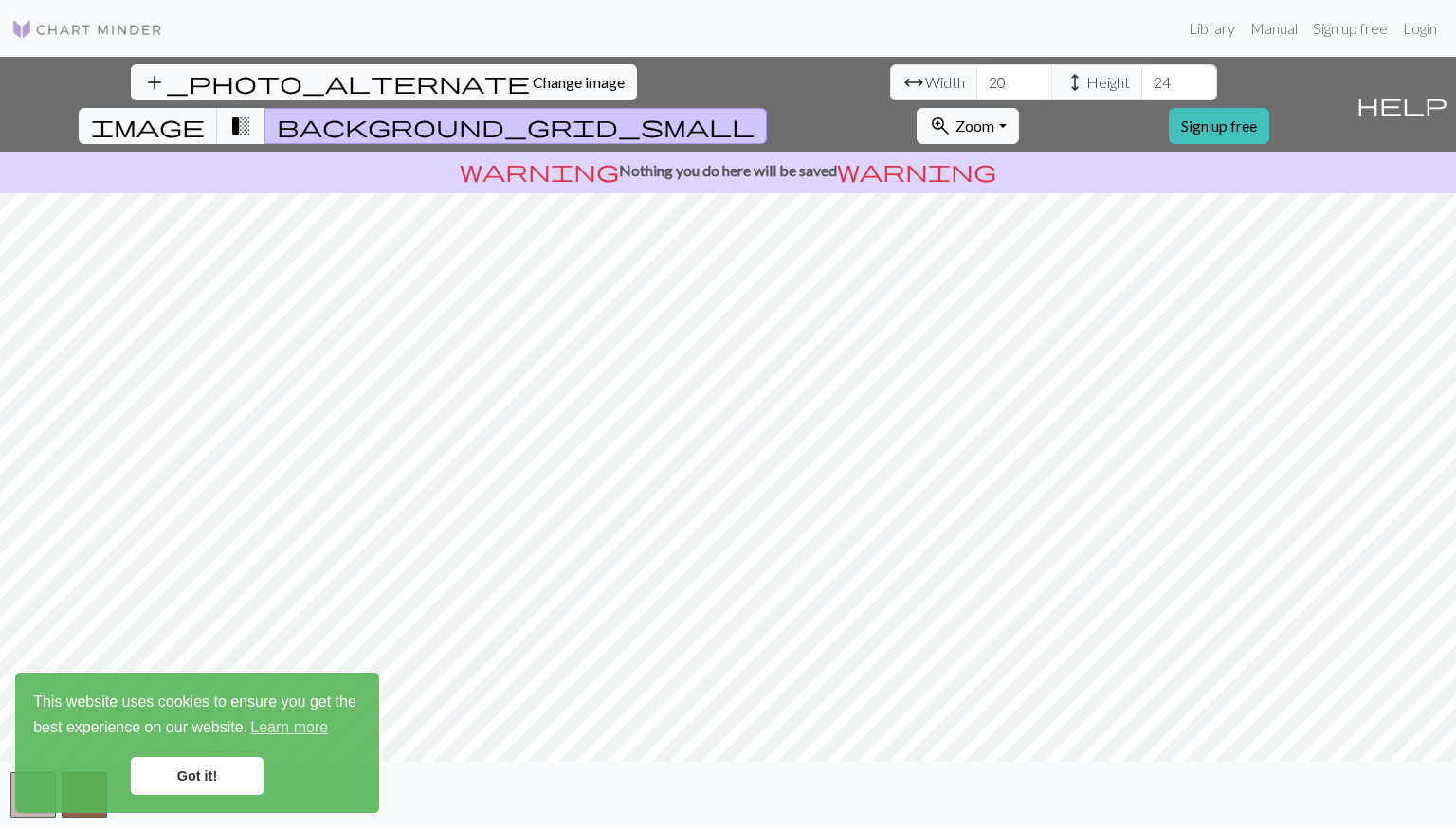
click at [266, 108] on button "transition_fade" at bounding box center [240, 125] width 48 height 36
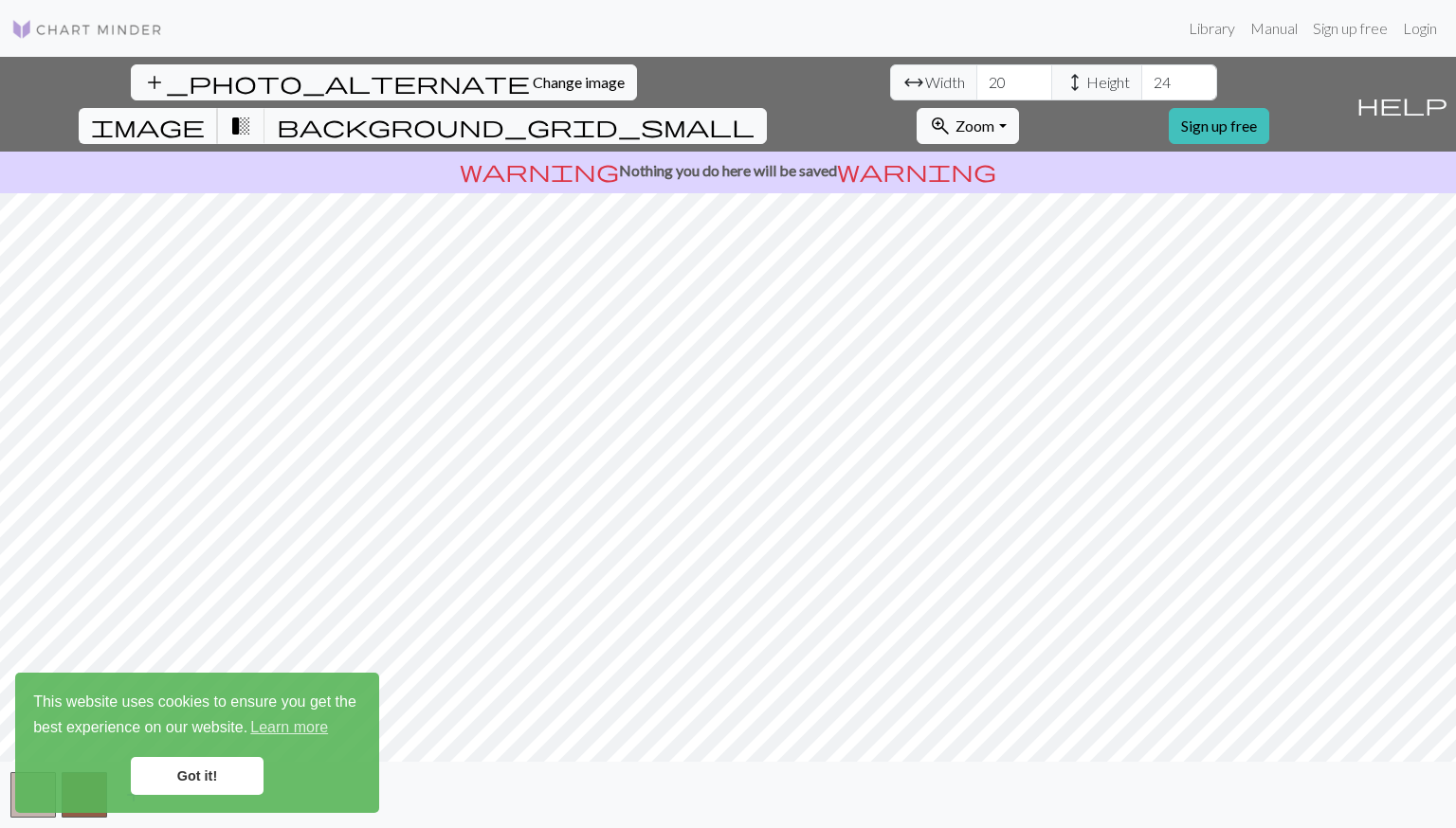
click at [205, 113] on span "image" at bounding box center [148, 125] width 114 height 26
click at [1141, 76] on input "25" at bounding box center [1179, 82] width 75 height 36
click at [1141, 76] on input "26" at bounding box center [1179, 82] width 75 height 36
click at [1141, 76] on input "27" at bounding box center [1179, 82] width 75 height 36
click at [1141, 76] on input "28" at bounding box center [1179, 82] width 75 height 36
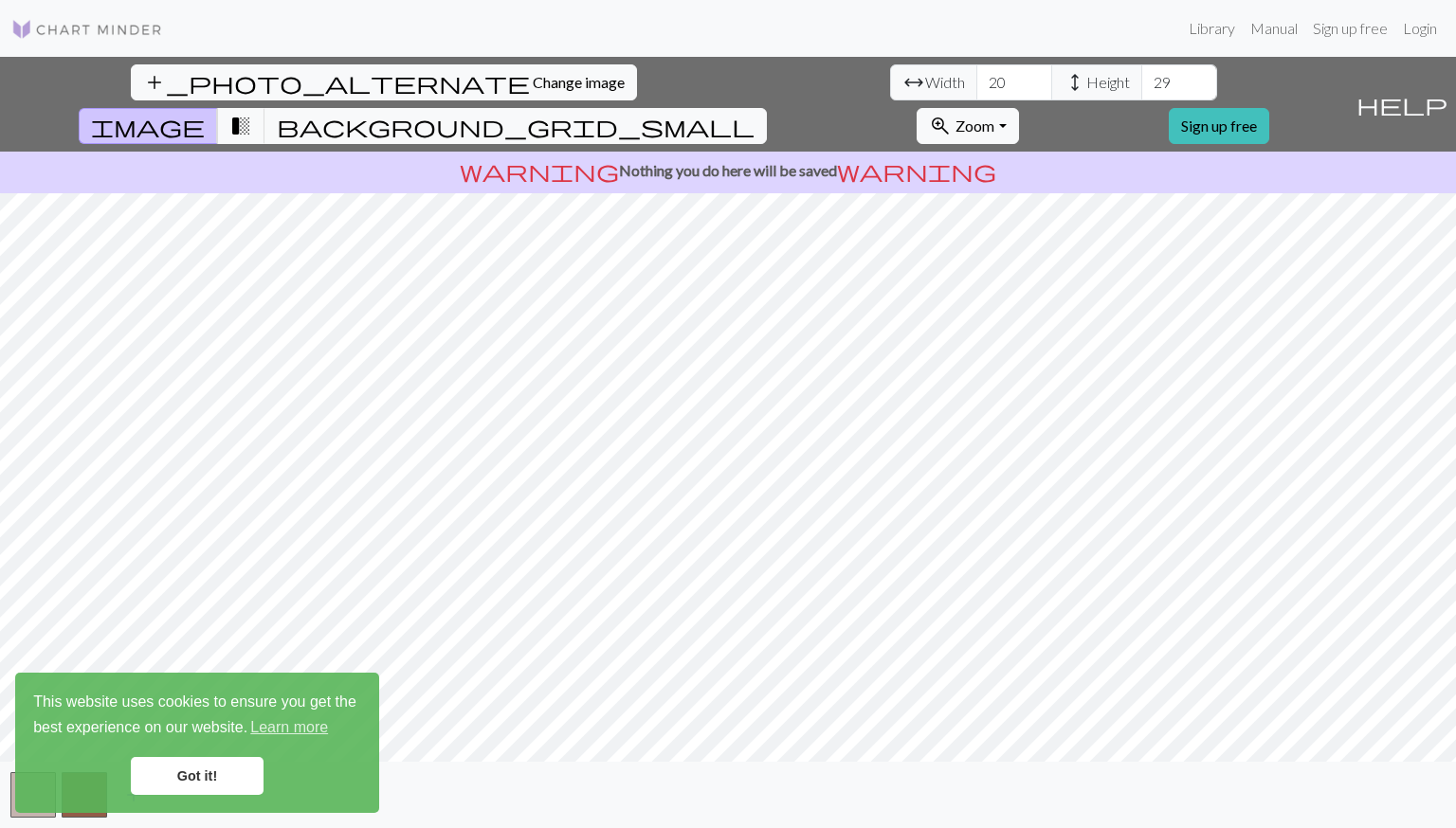
type input "29"
click at [1141, 76] on input "29" at bounding box center [1179, 82] width 75 height 36
click at [977, 78] on input "21" at bounding box center [1014, 82] width 75 height 36
click at [977, 78] on input "22" at bounding box center [1014, 82] width 75 height 36
click at [977, 78] on input "23" at bounding box center [1014, 82] width 75 height 36
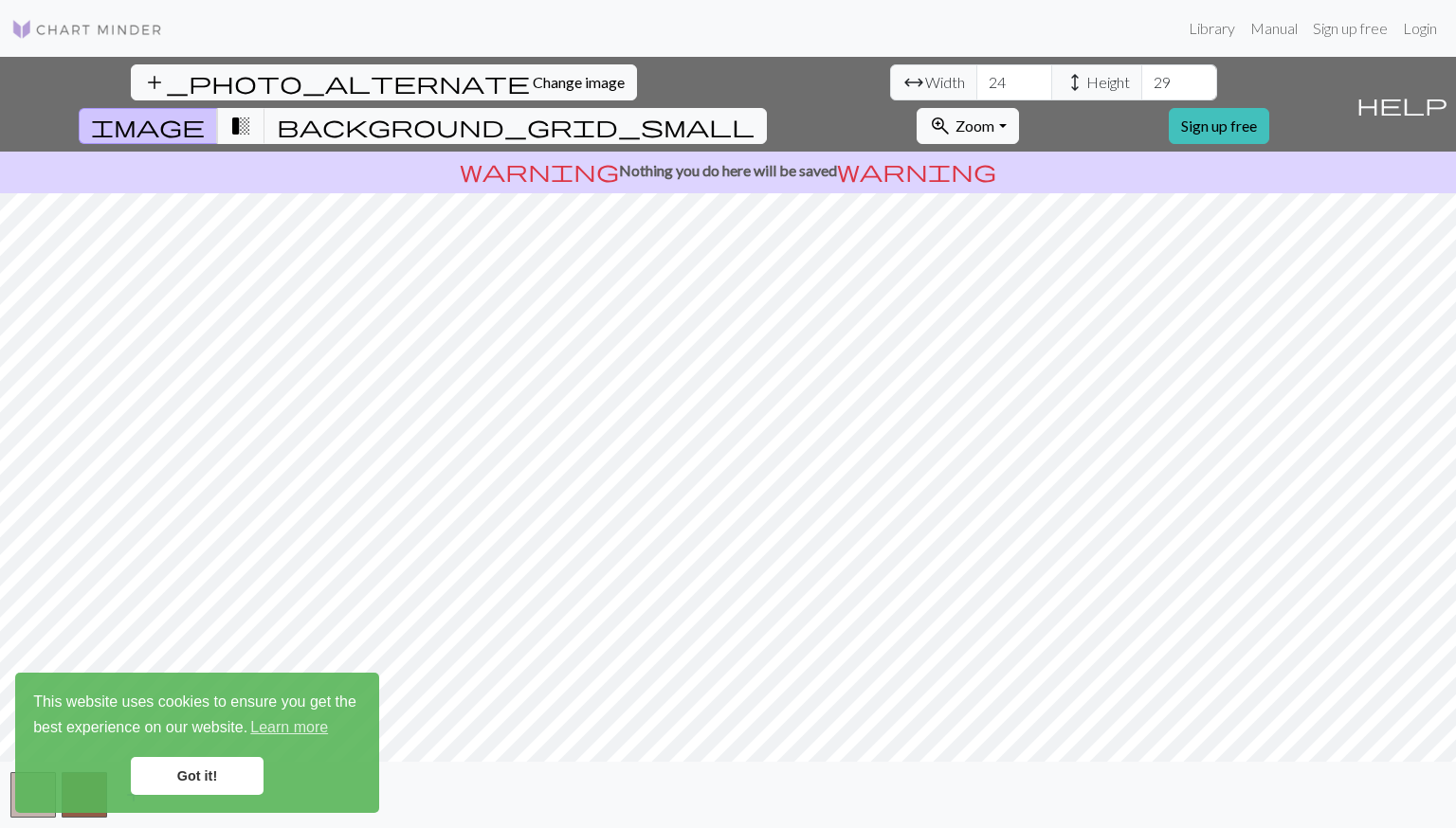
click at [977, 78] on input "24" at bounding box center [1014, 82] width 75 height 36
click at [977, 78] on input "25" at bounding box center [1014, 82] width 75 height 36
click at [977, 78] on input "26" at bounding box center [1014, 82] width 75 height 36
click at [977, 78] on input "27" at bounding box center [1014, 82] width 75 height 36
click at [977, 78] on input "28" at bounding box center [1014, 82] width 75 height 36
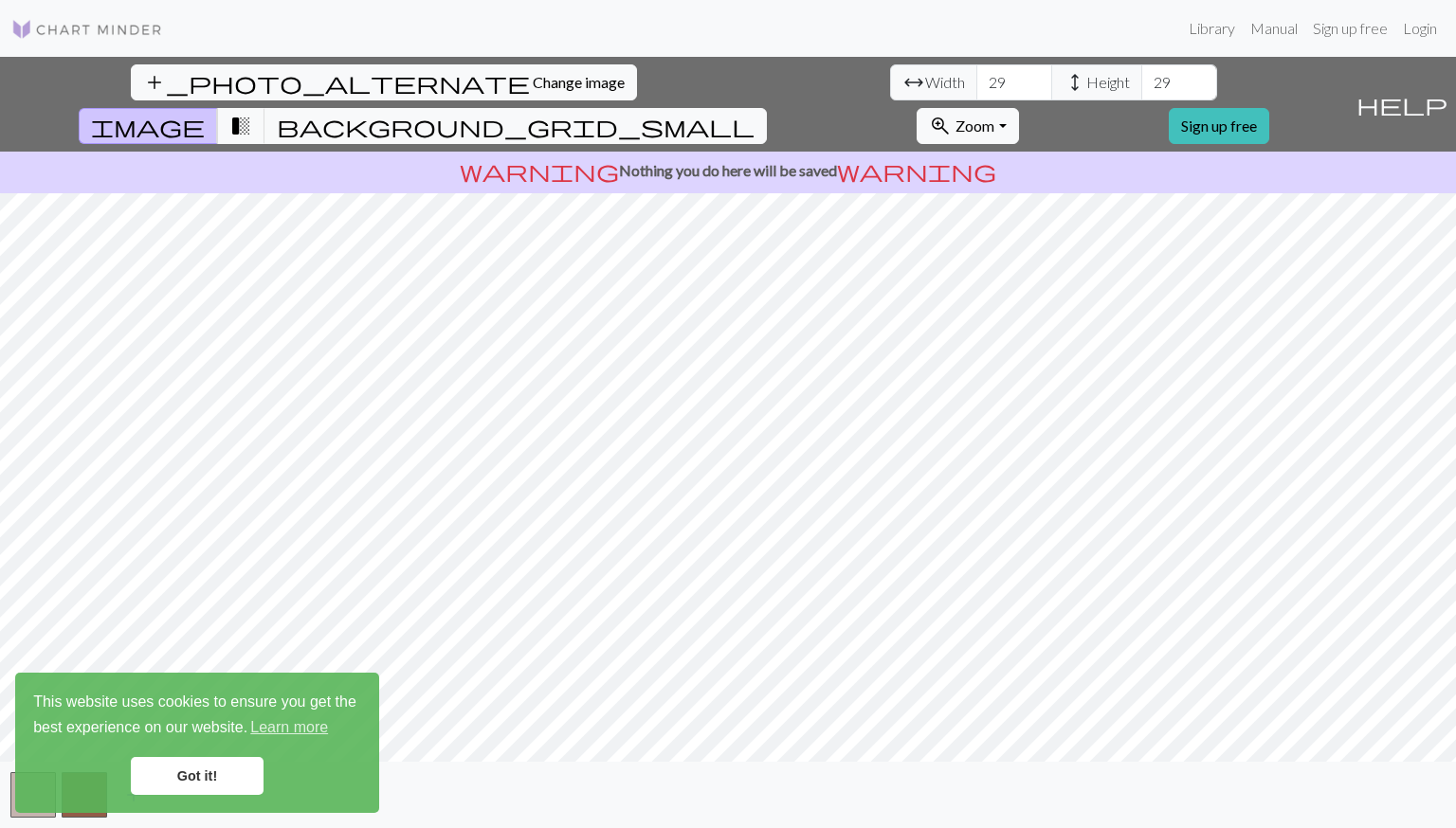
type input "29"
click at [977, 78] on input "29" at bounding box center [1014, 82] width 75 height 36
type input "30"
click at [1141, 77] on input "30" at bounding box center [1179, 82] width 75 height 36
type input "30"
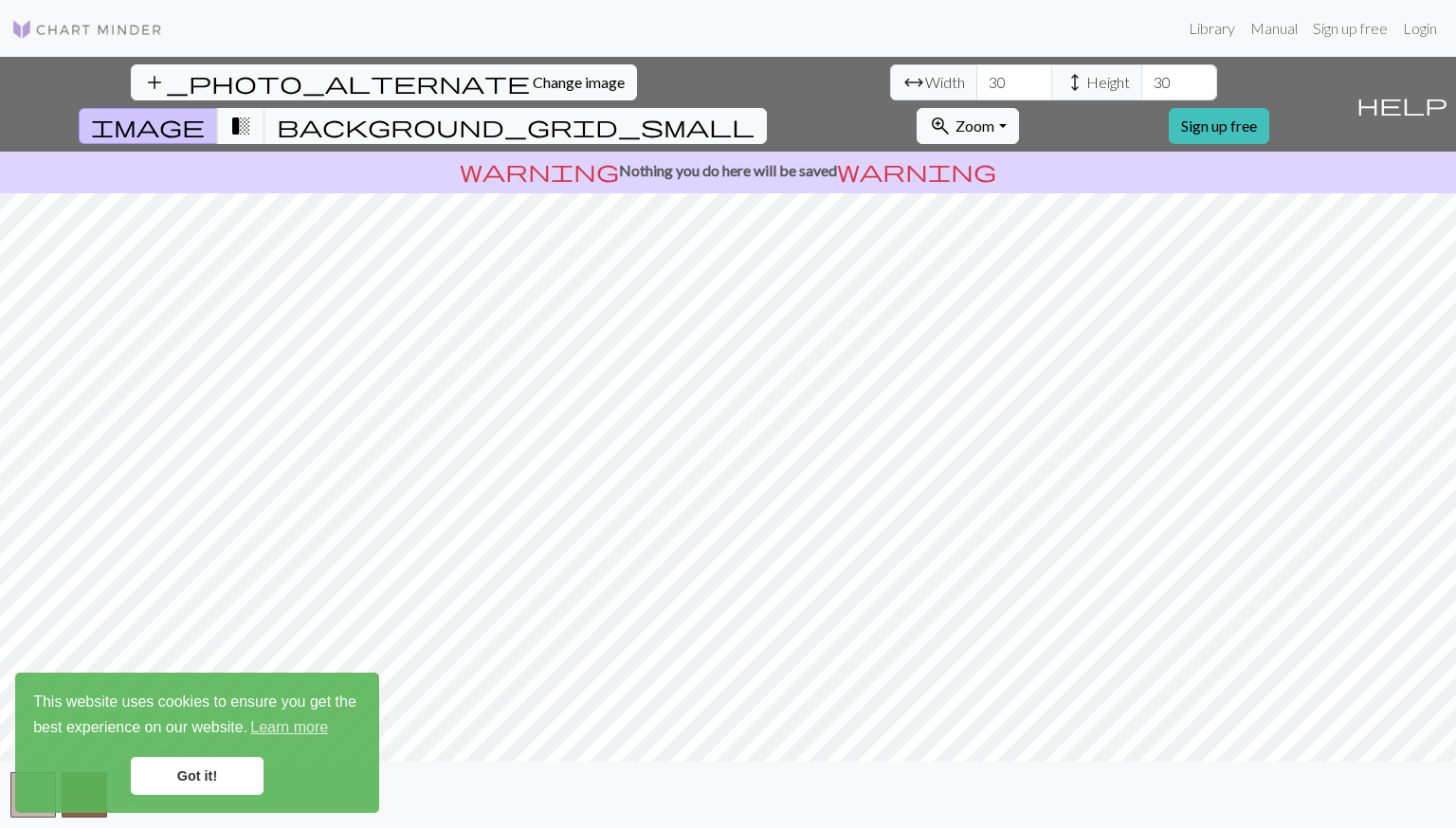
click at [977, 77] on input "30" at bounding box center [1014, 82] width 75 height 36
click at [252, 113] on span "transition_fade" at bounding box center [240, 125] width 23 height 26
click at [532, 77] on span "Change image" at bounding box center [578, 81] width 92 height 18
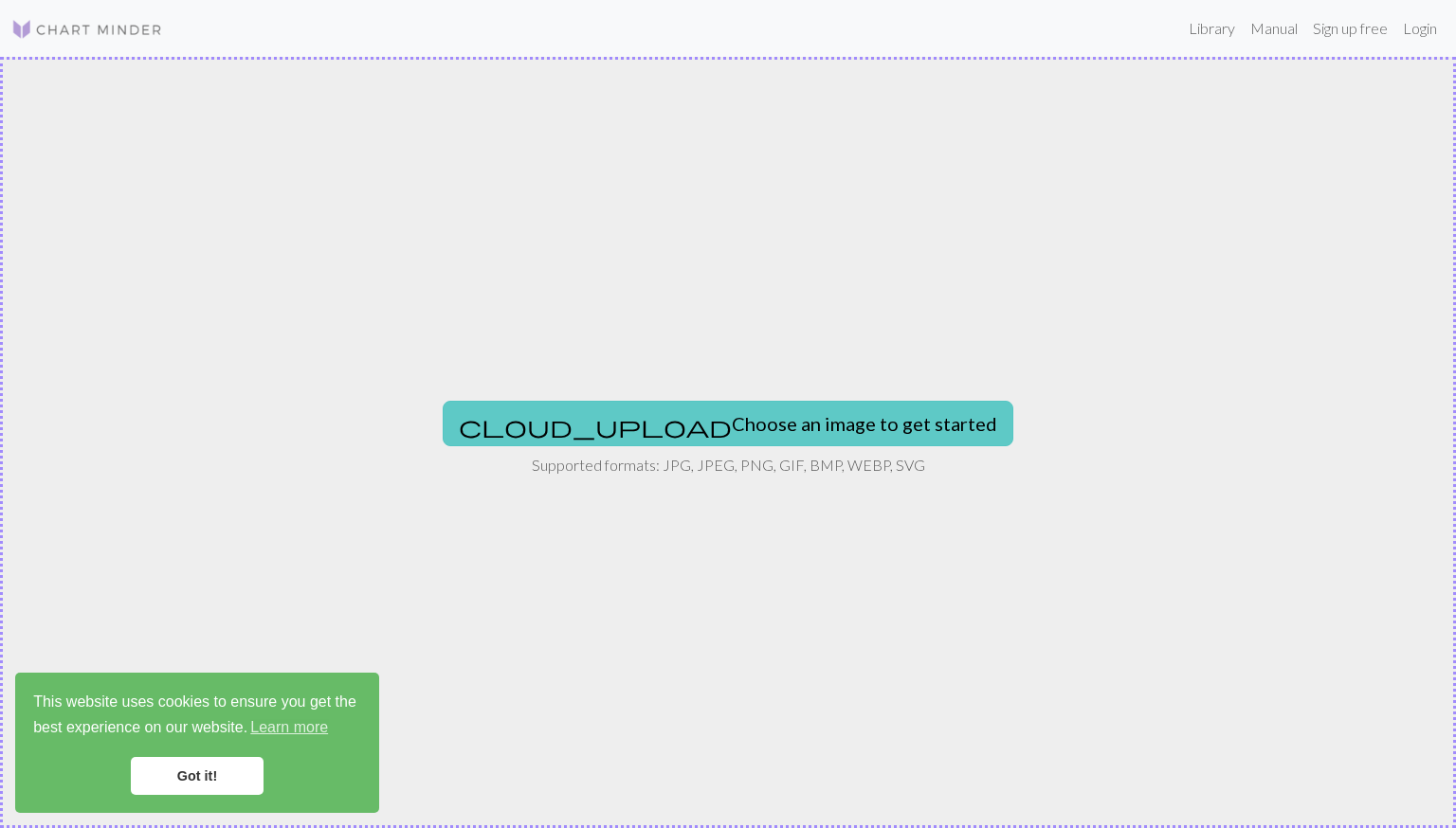
click at [612, 411] on button "cloud_upload Choose an image to get started" at bounding box center [728, 423] width 571 height 45
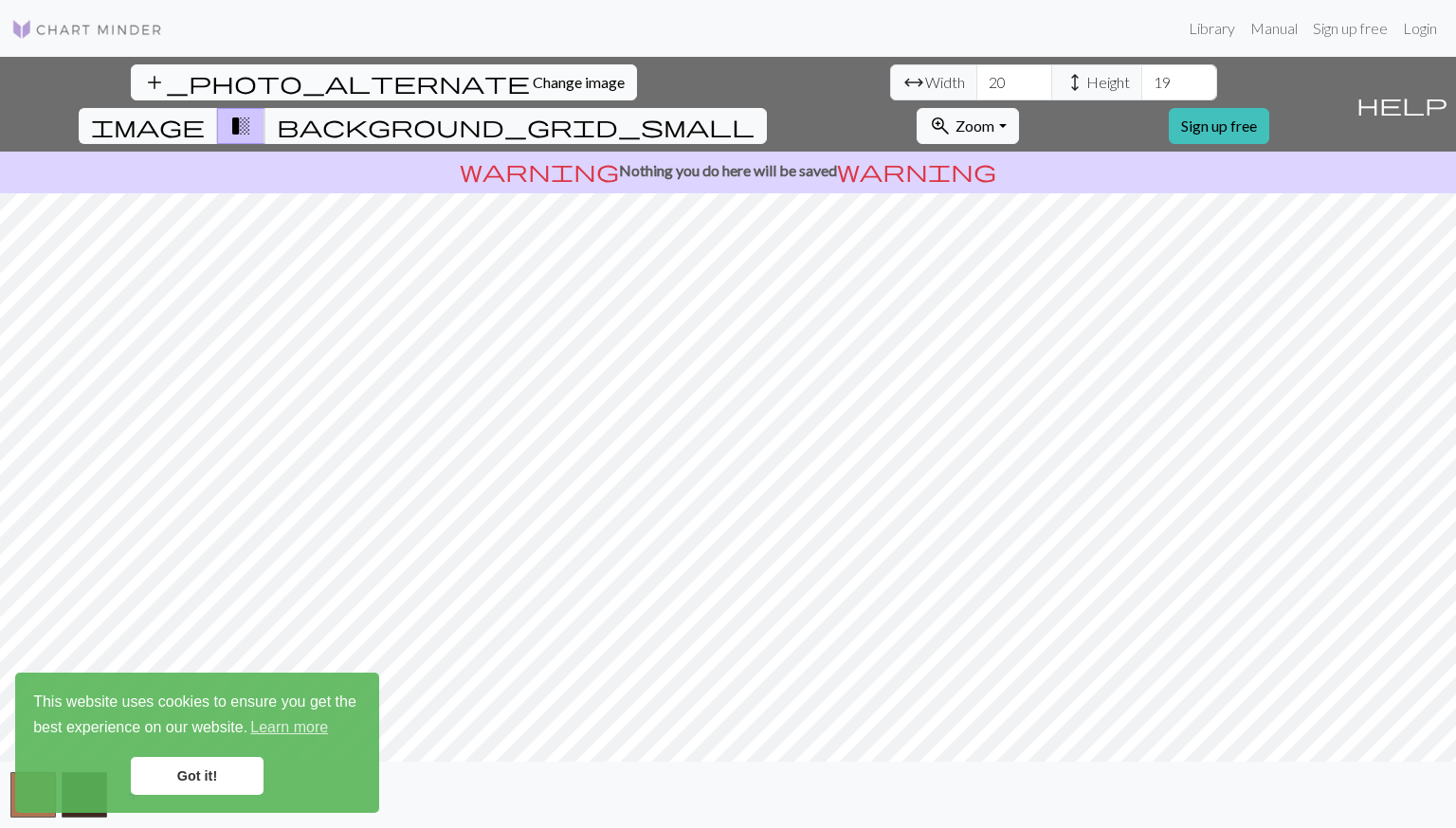
click at [532, 79] on span "Change image" at bounding box center [578, 81] width 92 height 18
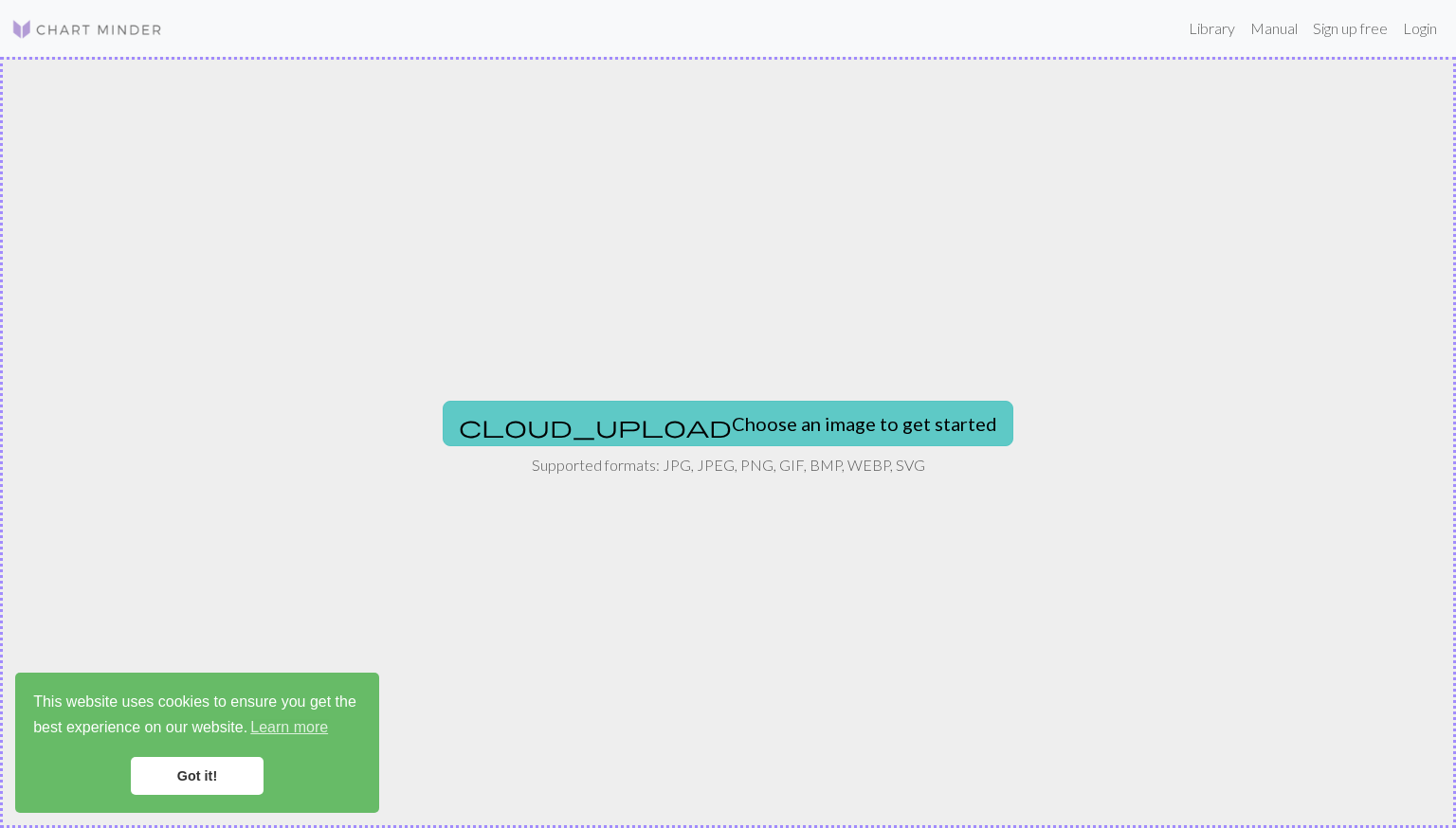
click at [726, 428] on button "cloud_upload Choose an image to get started" at bounding box center [728, 423] width 571 height 45
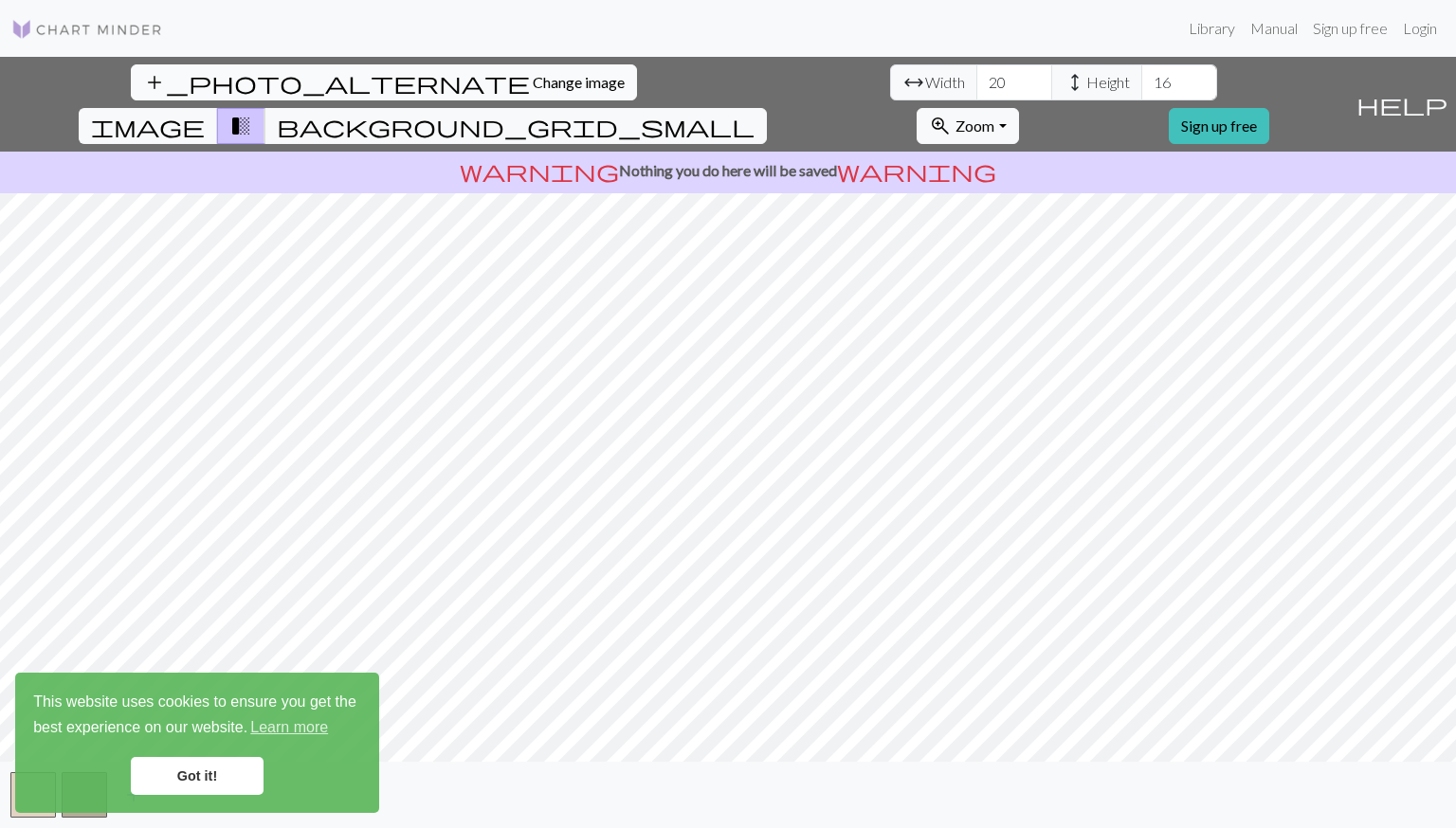
click at [532, 90] on span "Change image" at bounding box center [578, 81] width 92 height 18
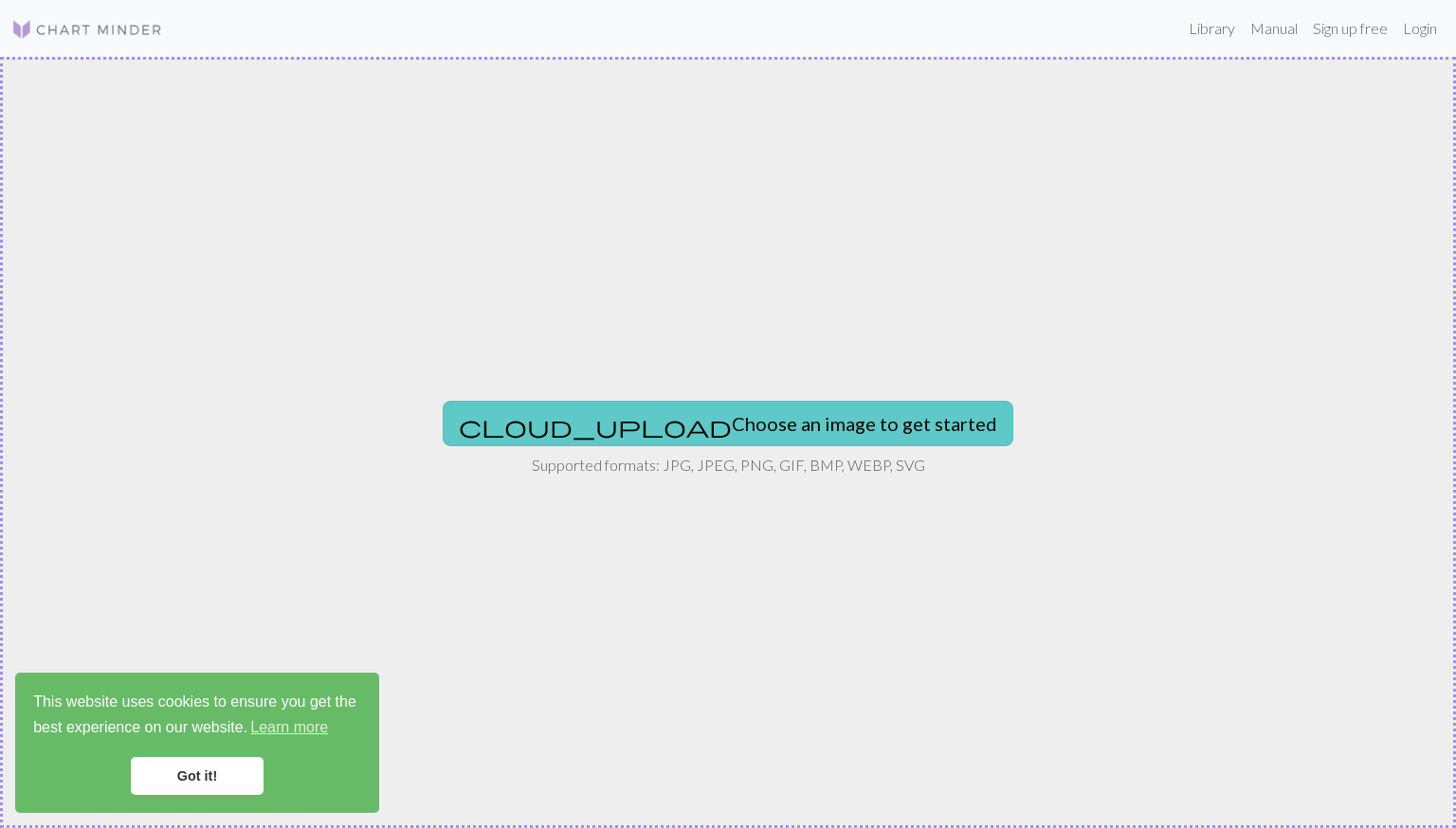
click at [636, 423] on button "cloud_upload Choose an image to get started" at bounding box center [728, 423] width 571 height 45
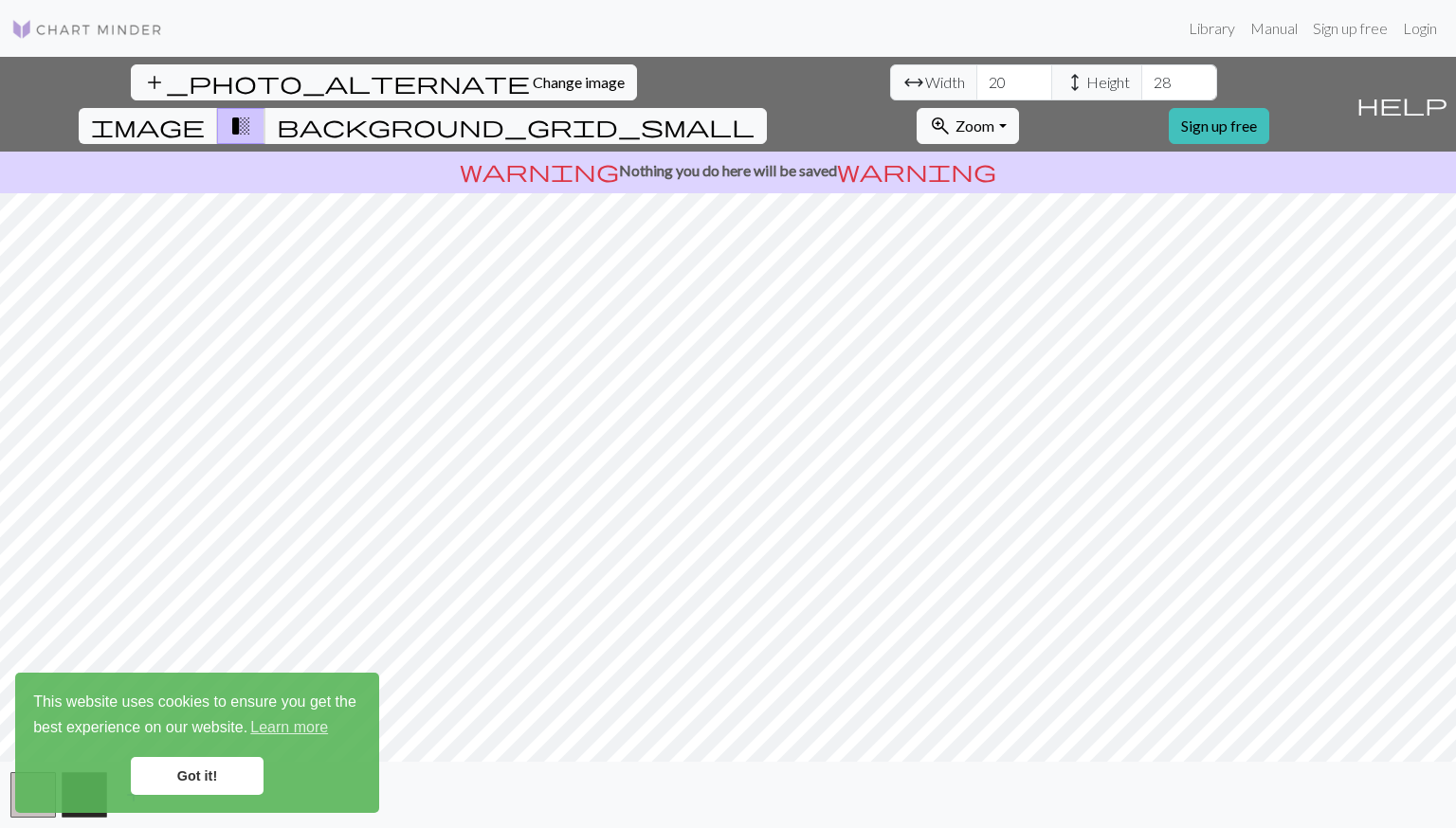
click at [1141, 76] on input "28" at bounding box center [1179, 82] width 75 height 36
type input "36"
click at [1141, 76] on input "36" at bounding box center [1179, 82] width 75 height 36
type input "34"
click at [977, 77] on input "34" at bounding box center [1014, 82] width 75 height 36
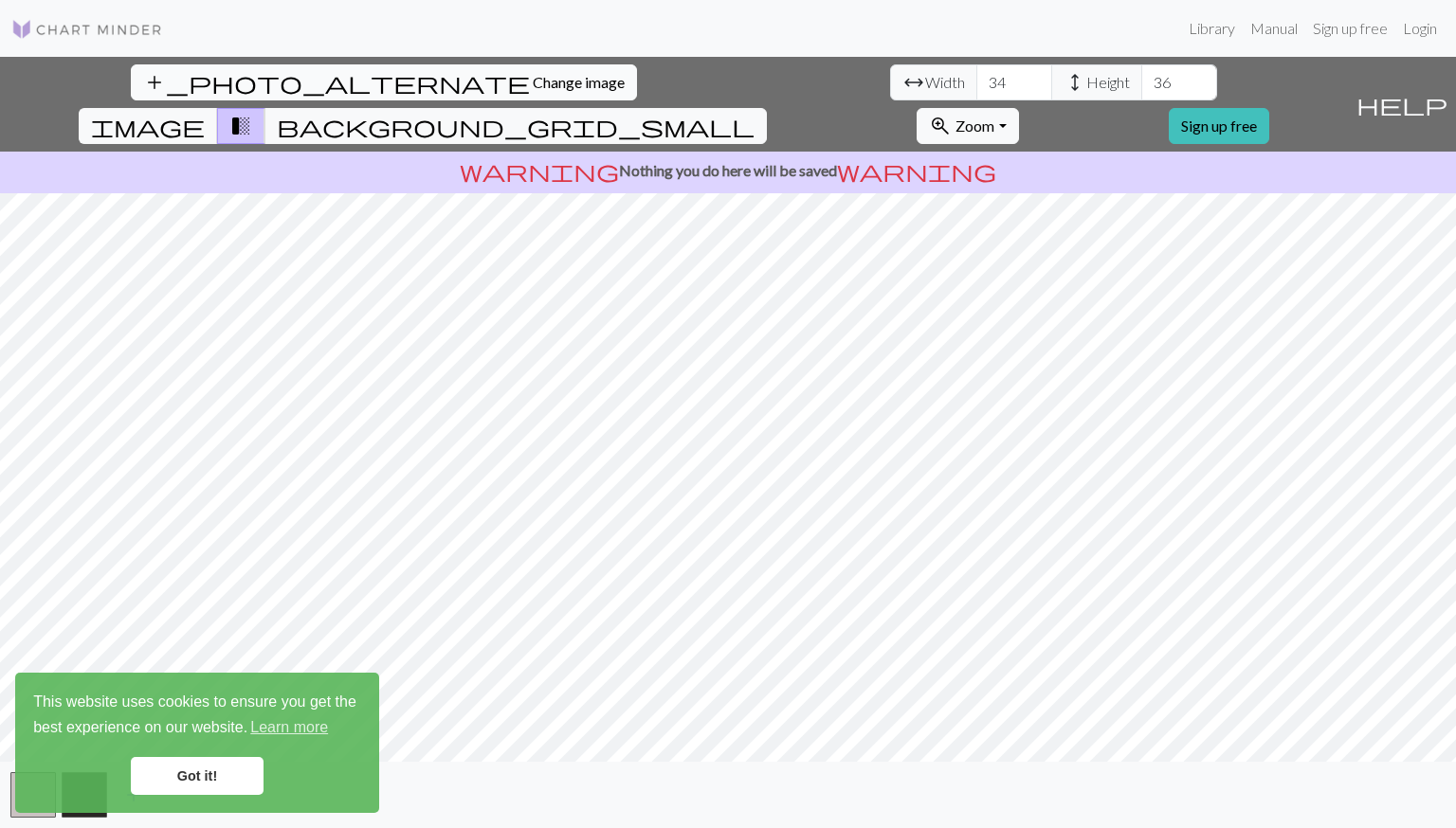
click at [532, 74] on span "Change image" at bounding box center [578, 81] width 92 height 18
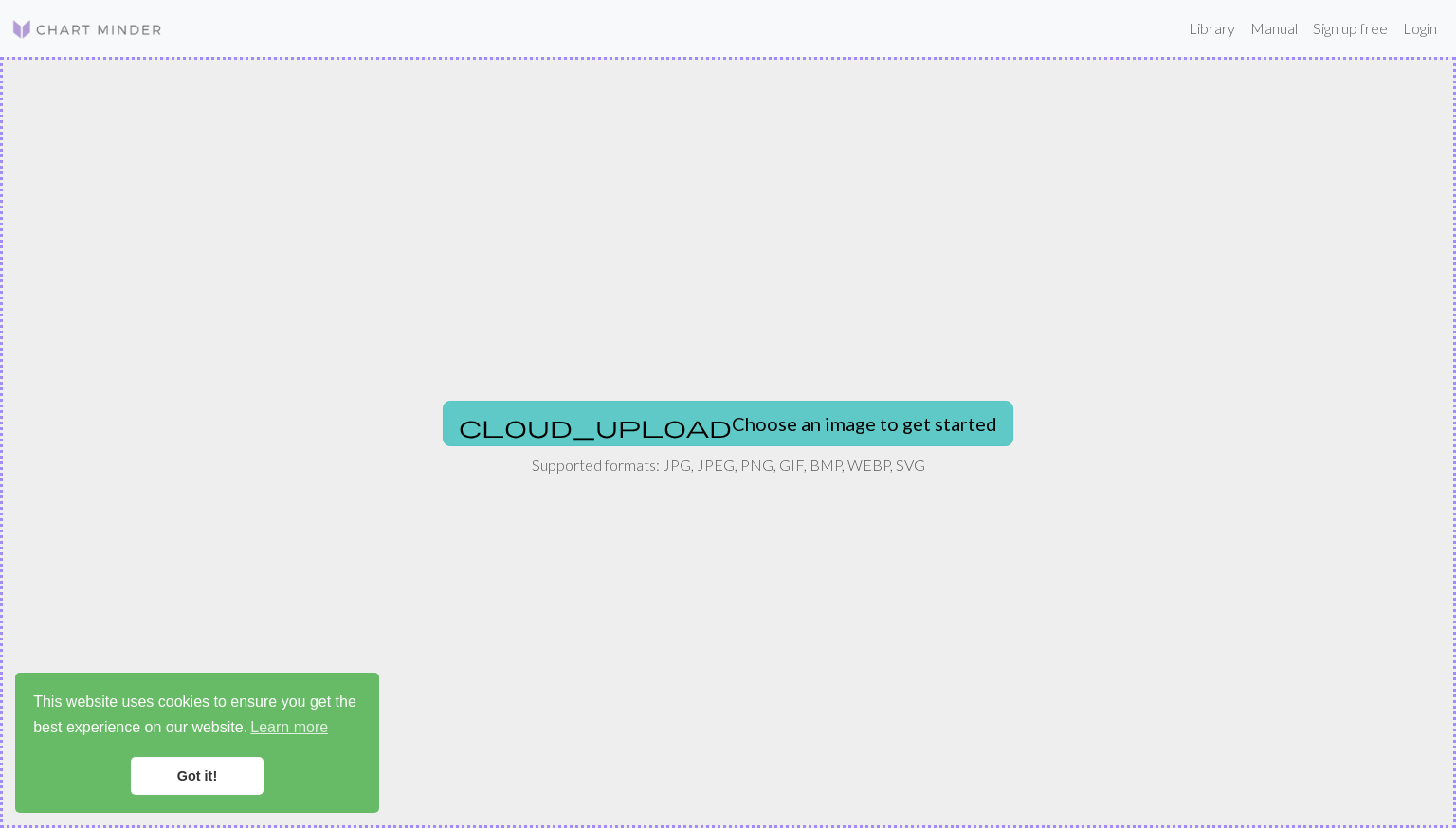
click at [632, 421] on button "cloud_upload Choose an image to get started" at bounding box center [728, 423] width 571 height 45
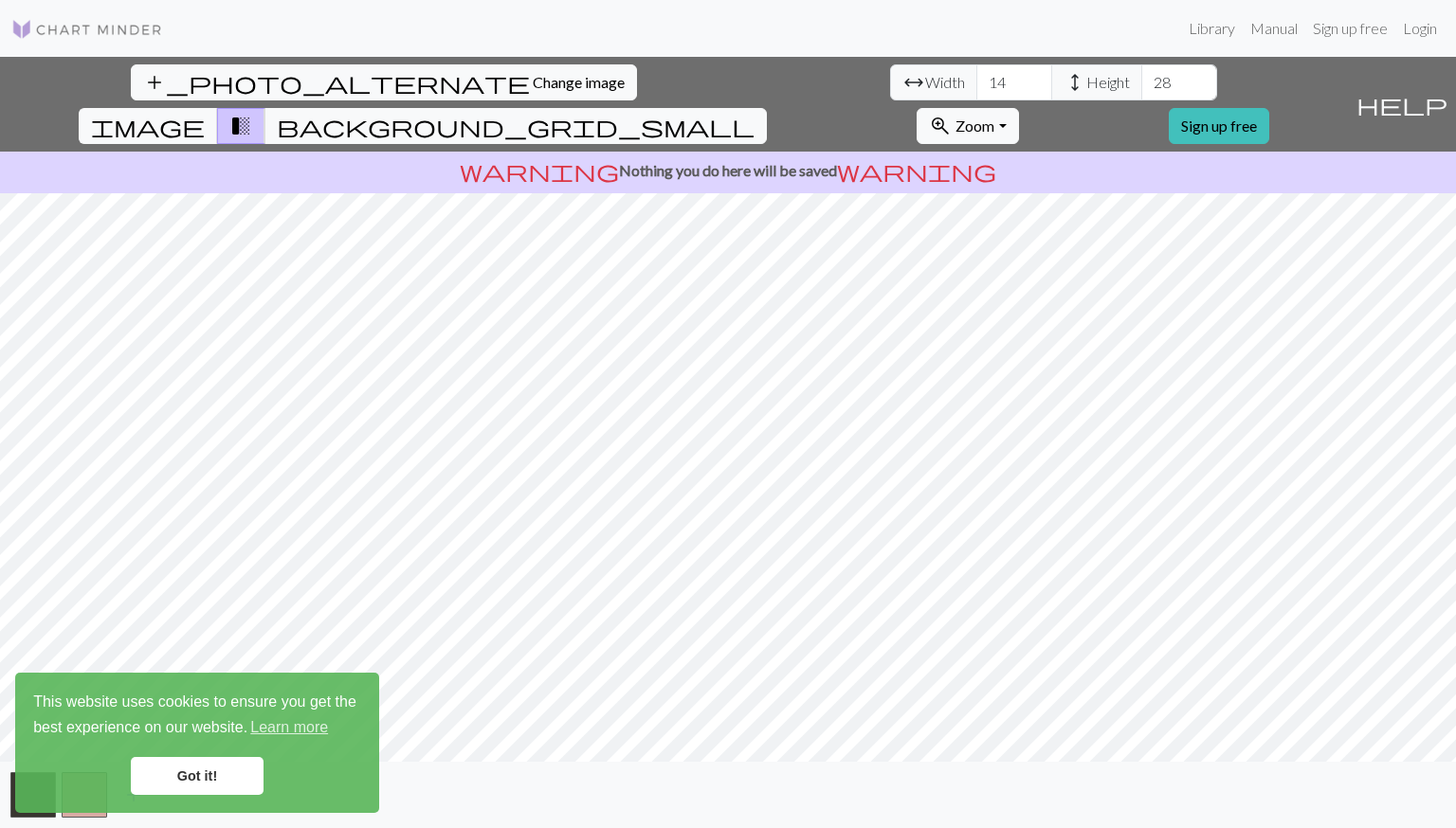
type input "28"
click at [1141, 77] on input "28" at bounding box center [1179, 82] width 75 height 36
type input "22"
click at [977, 80] on input "22" at bounding box center [1014, 82] width 75 height 36
click at [754, 113] on span "background_grid_small" at bounding box center [515, 125] width 477 height 26
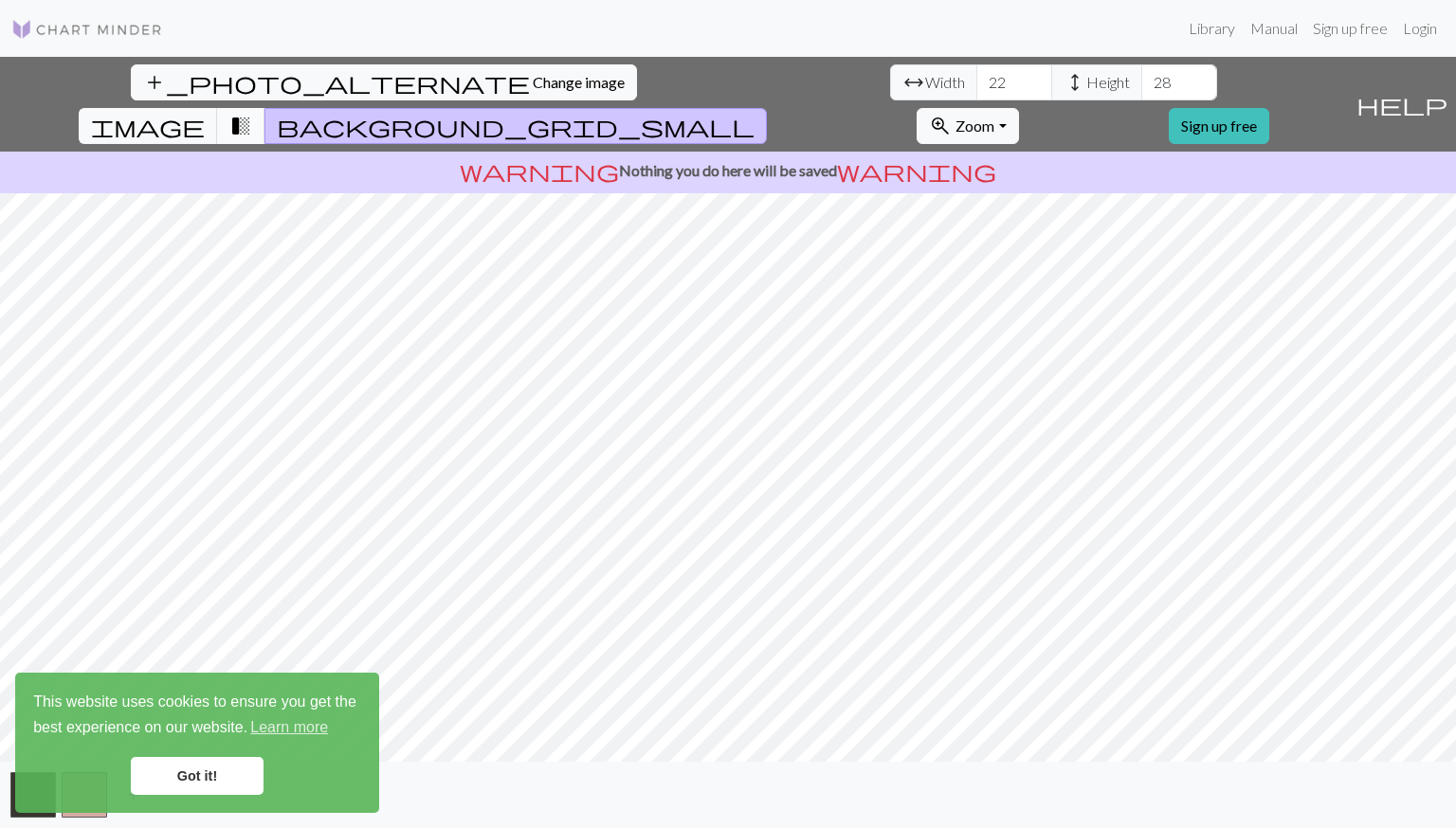
click at [252, 113] on span "transition_fade" at bounding box center [240, 125] width 23 height 26
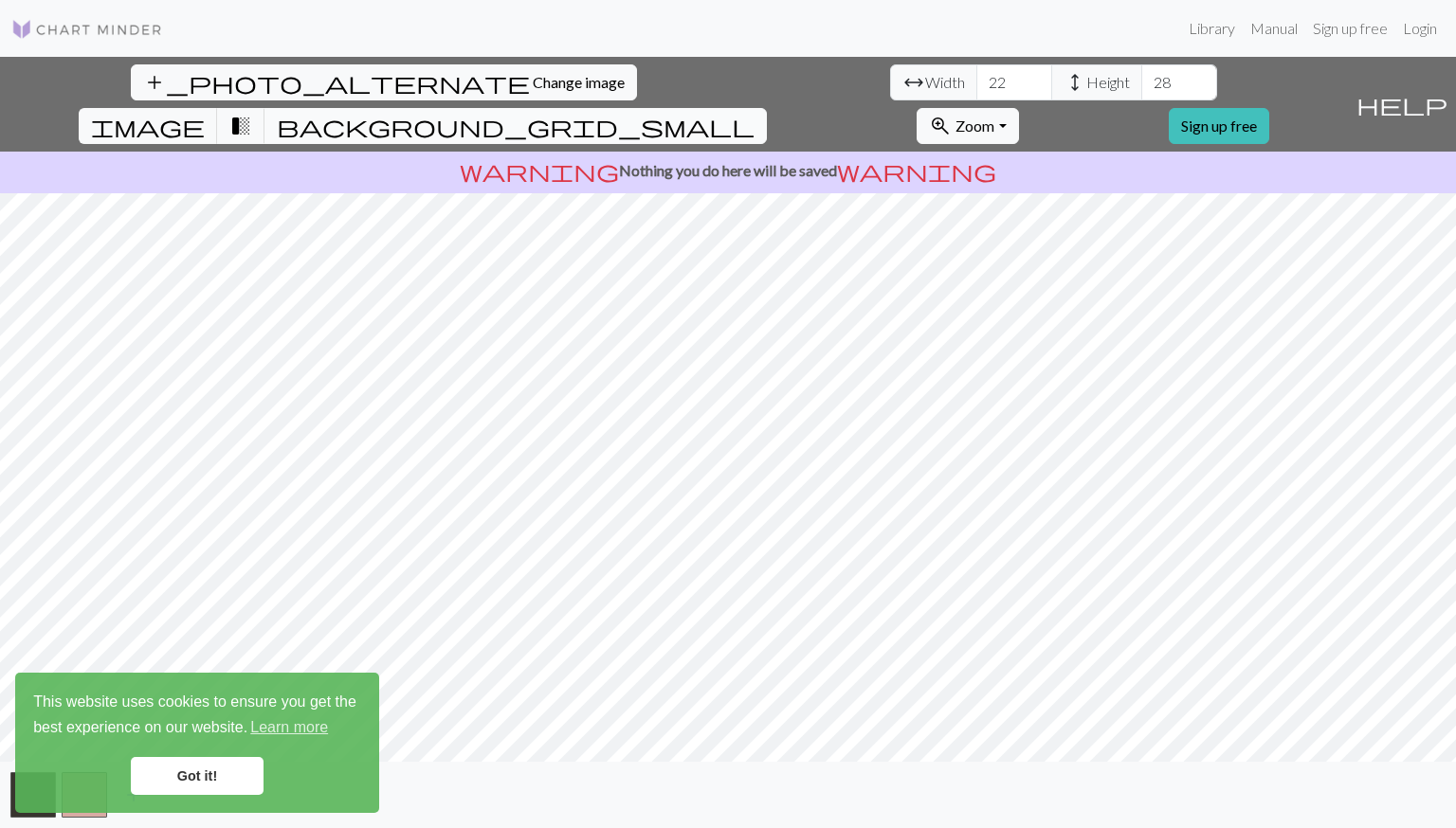
click at [754, 113] on span "background_grid_small" at bounding box center [515, 125] width 477 height 26
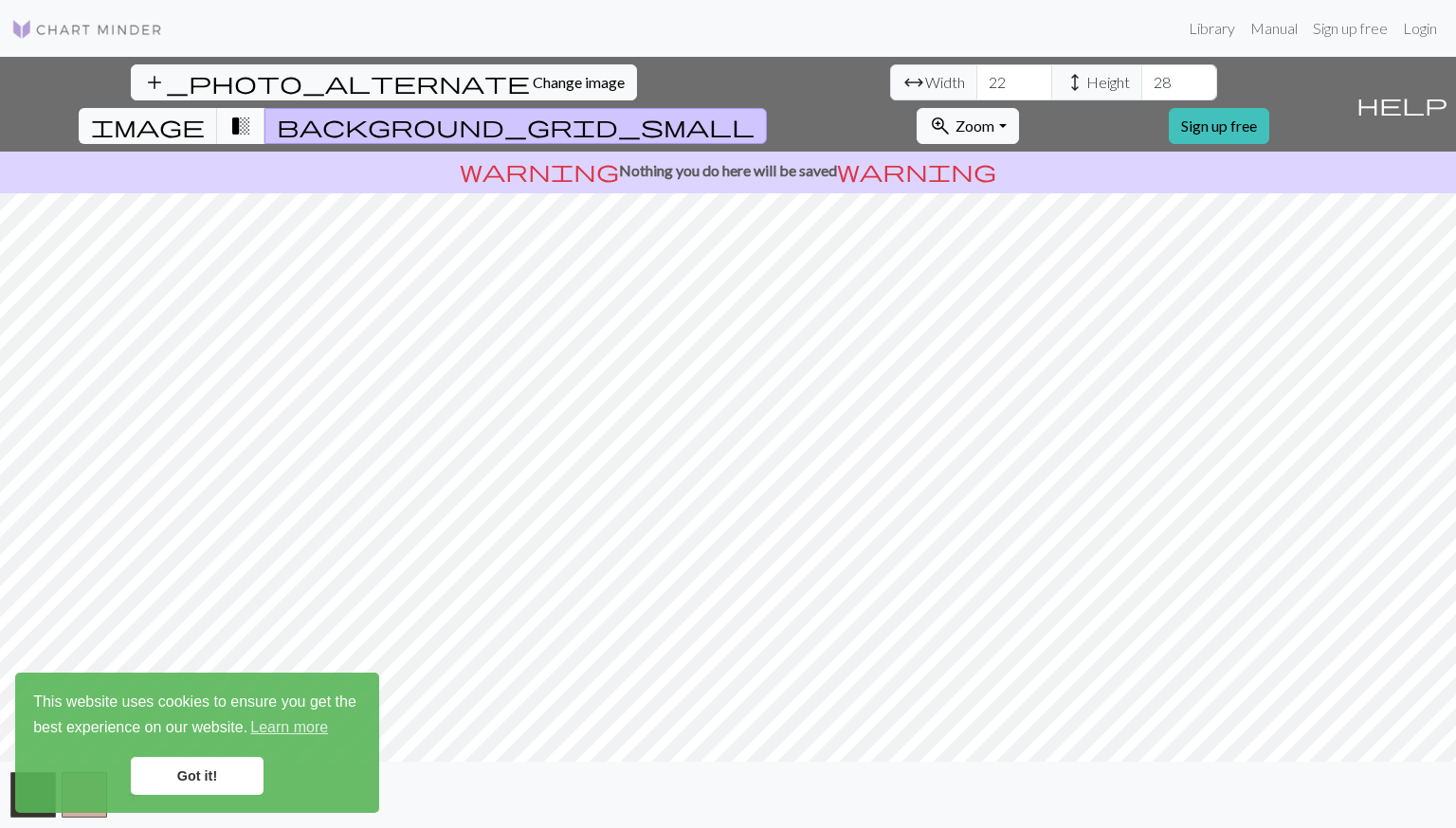
click at [266, 108] on button "transition_fade" at bounding box center [240, 125] width 48 height 36
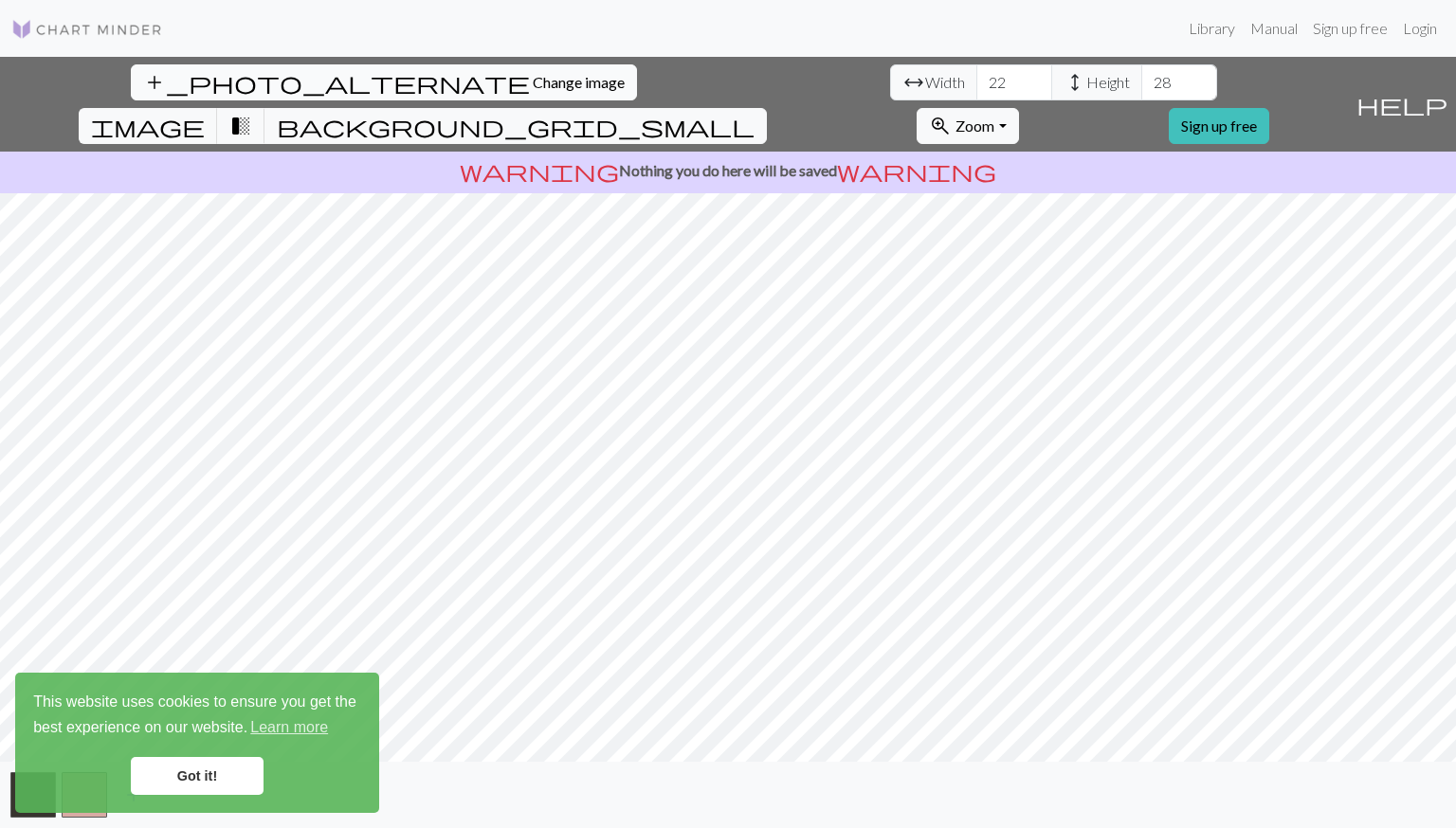
click at [532, 78] on span "Change image" at bounding box center [578, 81] width 92 height 18
